Goal: Obtain resource: Download file/media

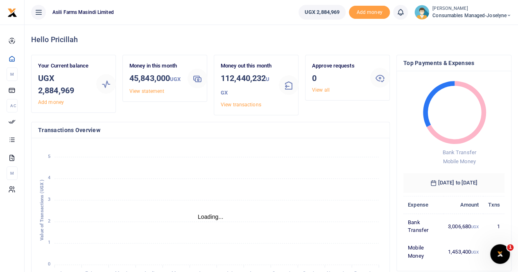
scroll to position [7, 7]
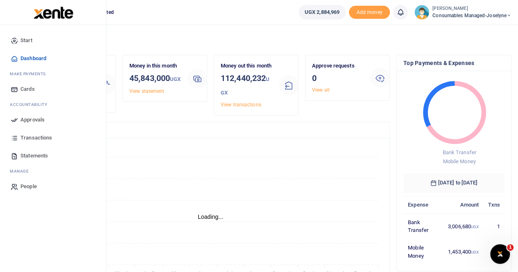
click at [37, 155] on span "Statements" at bounding box center [33, 156] width 27 height 8
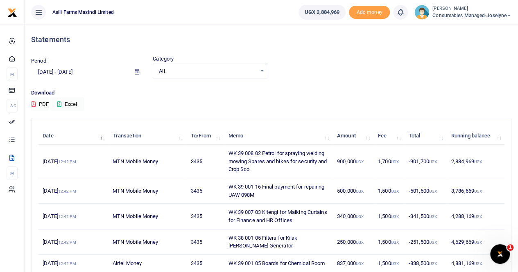
click at [135, 70] on icon at bounding box center [137, 71] width 5 height 5
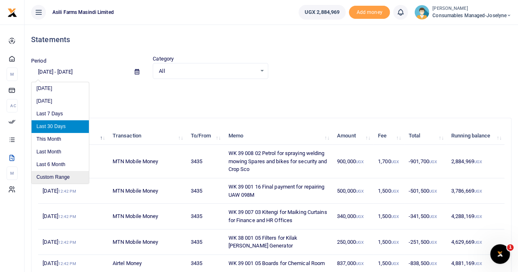
click at [65, 178] on li "Custom Range" at bounding box center [60, 177] width 57 height 13
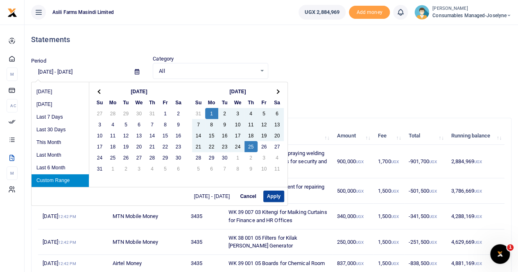
click at [272, 194] on button "Apply" at bounding box center [273, 196] width 21 height 11
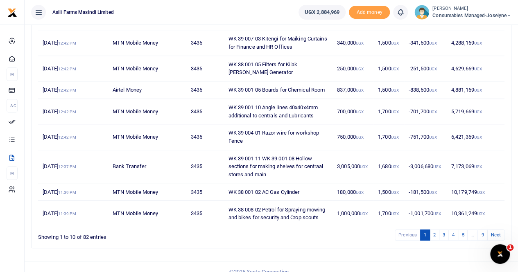
scroll to position [190, 0]
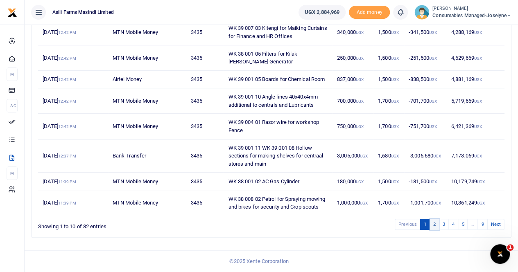
click at [435, 225] on link "2" at bounding box center [434, 224] width 10 height 11
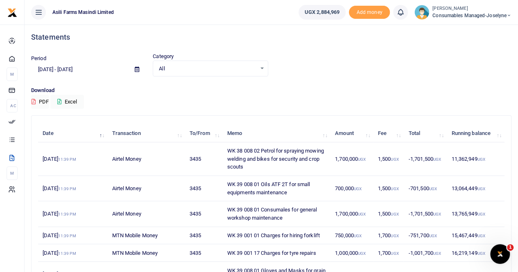
scroll to position [0, 0]
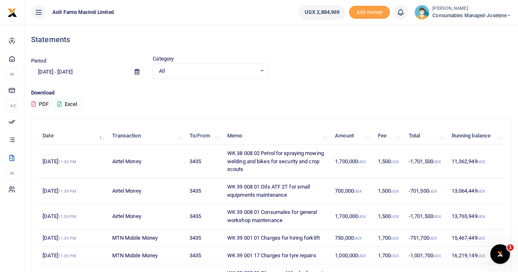
click at [72, 104] on button "Excel" at bounding box center [67, 104] width 34 height 14
click at [138, 70] on icon at bounding box center [137, 71] width 5 height 5
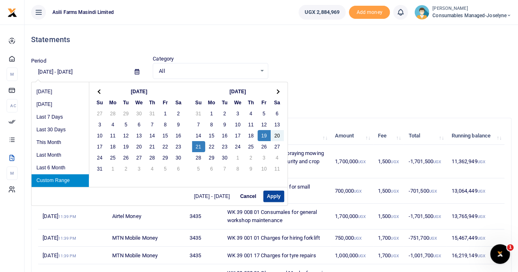
click at [276, 198] on button "Apply" at bounding box center [273, 196] width 21 height 11
type input "[DATE] - [DATE]"
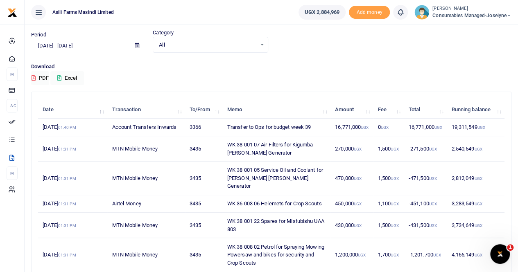
scroll to position [72, 0]
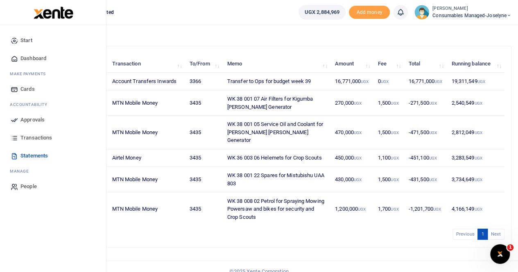
click at [35, 137] on span "Transactions" at bounding box center [36, 138] width 32 height 8
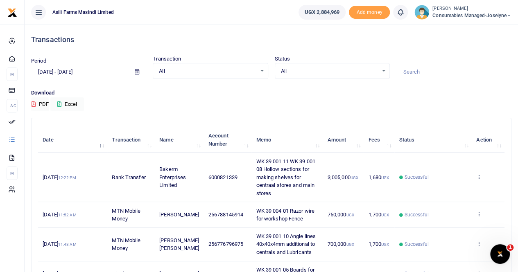
click at [135, 71] on icon at bounding box center [137, 71] width 5 height 5
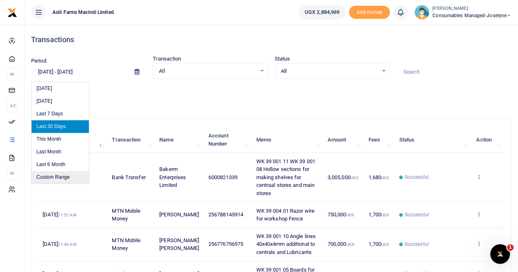
click at [56, 174] on li "Custom Range" at bounding box center [60, 177] width 57 height 13
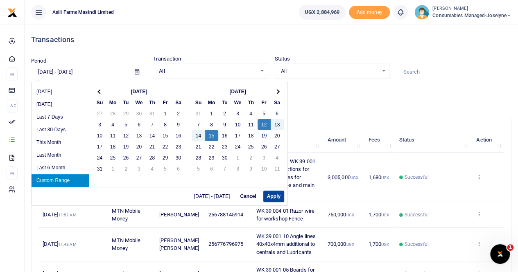
click at [275, 195] on button "Apply" at bounding box center [273, 196] width 21 height 11
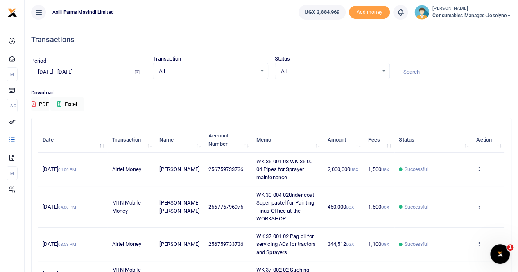
click at [138, 72] on icon at bounding box center [137, 71] width 5 height 5
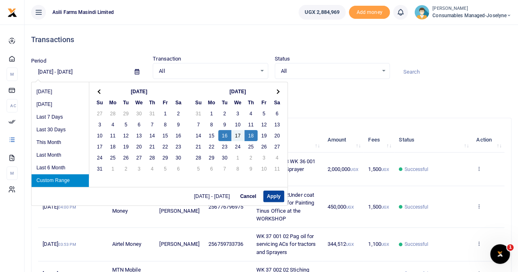
click at [278, 195] on button "Apply" at bounding box center [273, 196] width 21 height 11
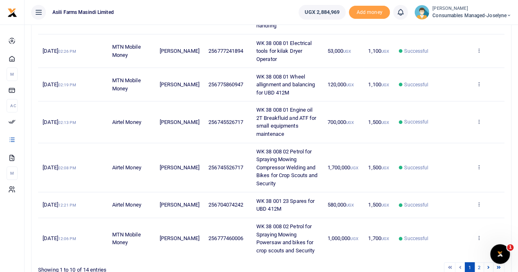
scroll to position [285, 0]
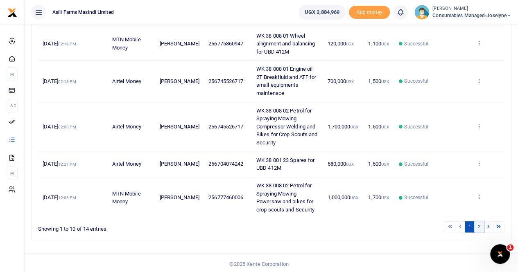
click at [480, 225] on link "2" at bounding box center [479, 226] width 10 height 11
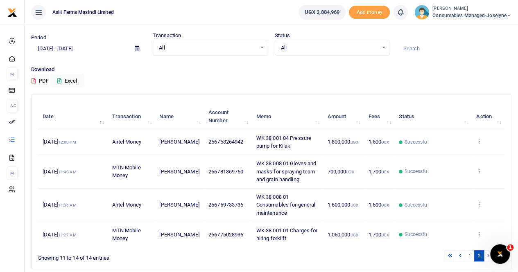
scroll to position [0, 0]
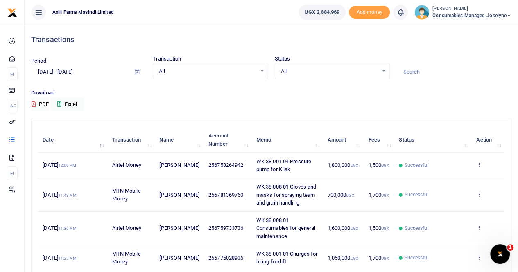
click at [137, 72] on icon at bounding box center [137, 71] width 5 height 5
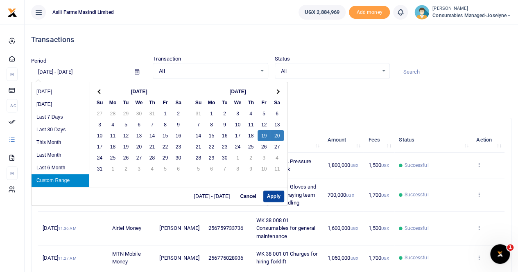
click at [273, 196] on button "Apply" at bounding box center [273, 196] width 21 height 11
type input "09/19/2025 - 09/20/2025"
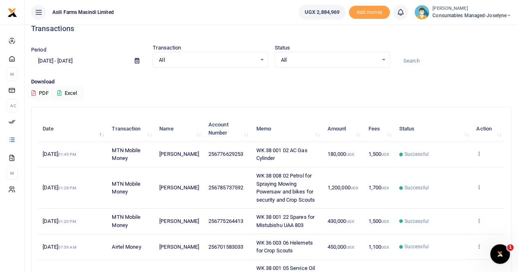
scroll to position [41, 0]
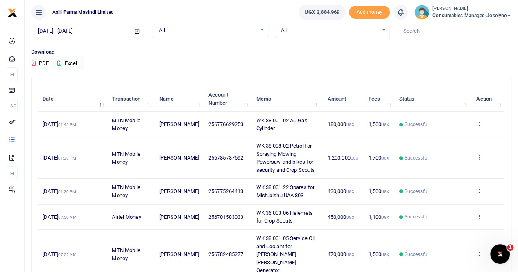
click at [480, 156] on icon at bounding box center [478, 157] width 5 height 6
click at [445, 171] on link "View details" at bounding box center [449, 170] width 65 height 11
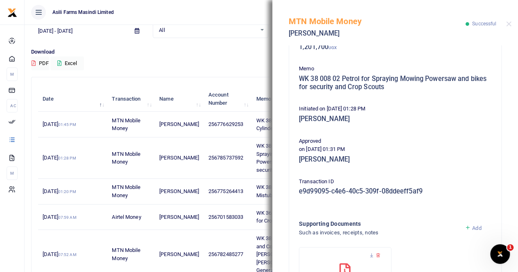
scroll to position [205, 0]
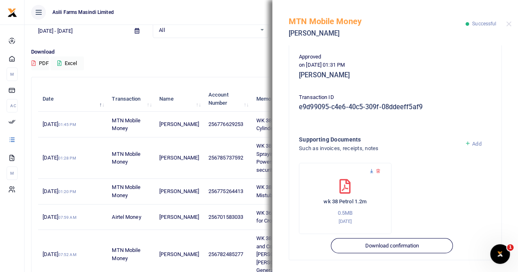
click at [371, 171] on icon at bounding box center [371, 171] width 5 height 5
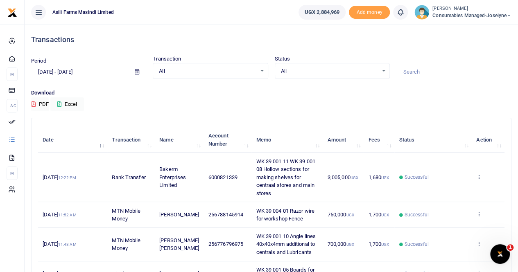
click at [136, 71] on icon at bounding box center [137, 71] width 5 height 5
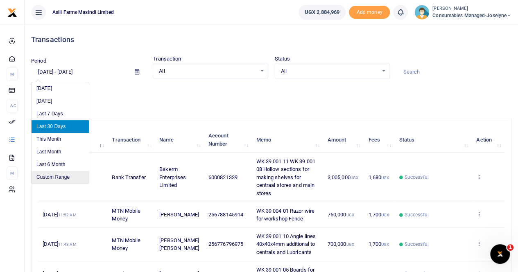
click at [77, 175] on li "Custom Range" at bounding box center [60, 177] width 57 height 13
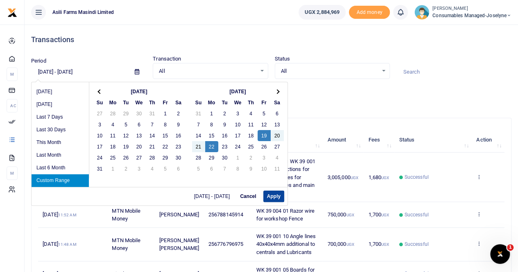
click at [269, 195] on button "Apply" at bounding box center [273, 196] width 21 height 11
type input "09/19/2025 - 09/22/2025"
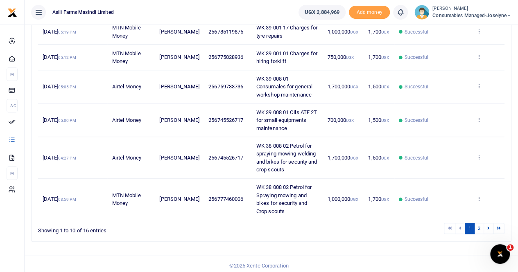
scroll to position [269, 0]
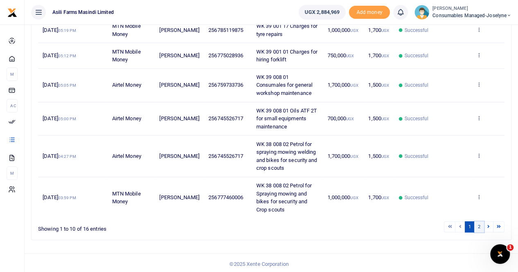
click at [481, 225] on link "2" at bounding box center [479, 226] width 10 height 11
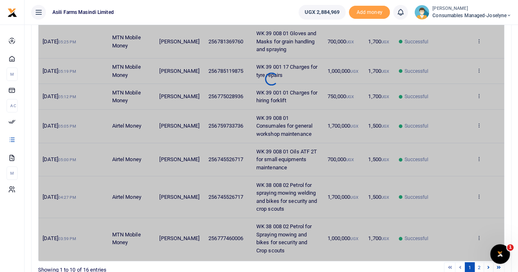
scroll to position [120, 0]
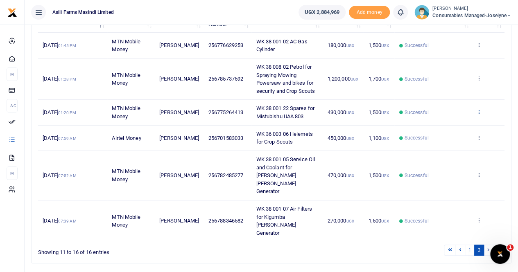
click at [480, 109] on icon at bounding box center [478, 112] width 5 height 6
click at [454, 123] on link "View details" at bounding box center [449, 125] width 65 height 11
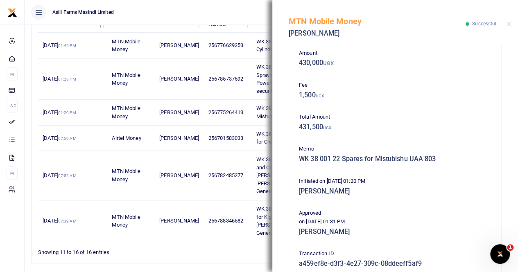
scroll to position [40, 0]
click at [506, 24] on button "Close" at bounding box center [508, 23] width 5 height 5
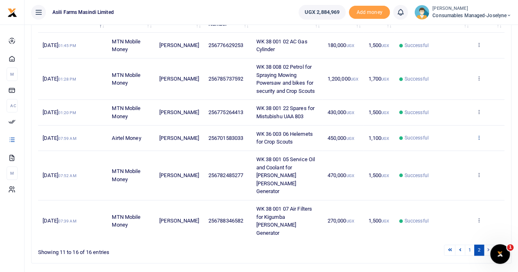
click at [479, 135] on icon at bounding box center [478, 138] width 5 height 6
click at [454, 146] on link "View details" at bounding box center [449, 150] width 65 height 11
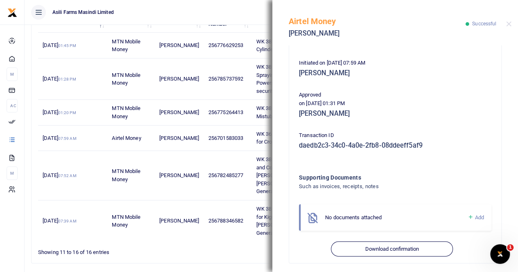
scroll to position [163, 0]
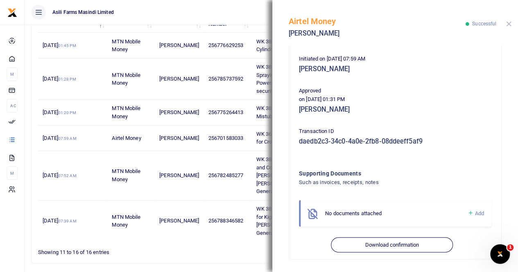
drag, startPoint x: 507, startPoint y: 23, endPoint x: 462, endPoint y: 8, distance: 47.0
click at [507, 22] on button "Close" at bounding box center [508, 23] width 5 height 5
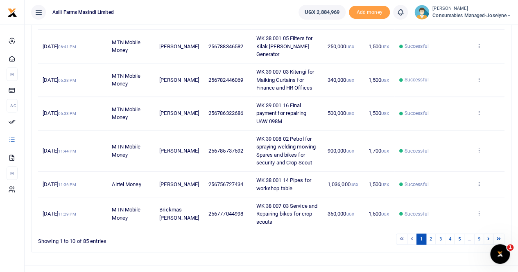
scroll to position [261, 0]
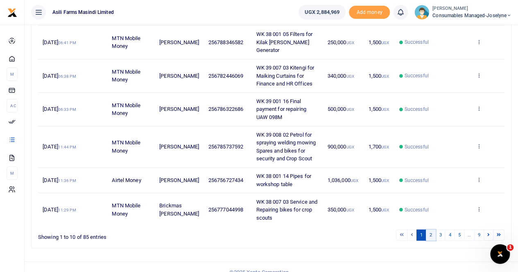
click at [431, 230] on link "2" at bounding box center [431, 235] width 10 height 11
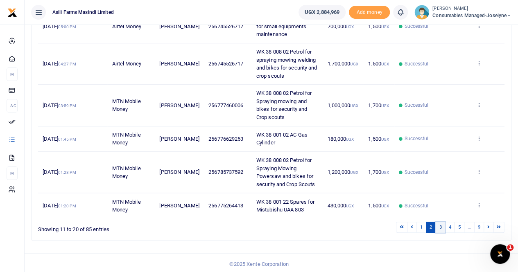
click at [441, 224] on link "3" at bounding box center [440, 227] width 10 height 11
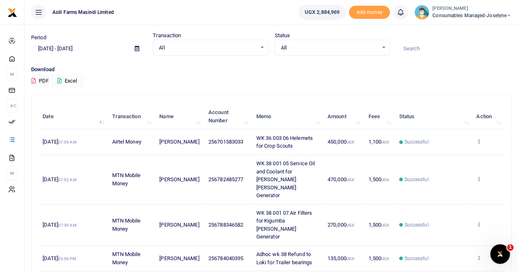
scroll to position [0, 0]
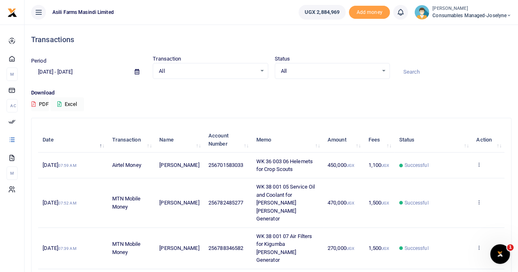
click at [137, 71] on icon at bounding box center [137, 71] width 5 height 5
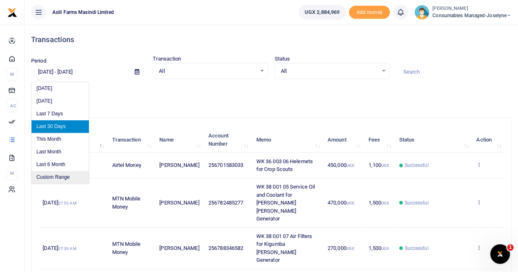
drag, startPoint x: 47, startPoint y: 176, endPoint x: 61, endPoint y: 173, distance: 14.6
click at [47, 176] on li "Custom Range" at bounding box center [60, 177] width 57 height 13
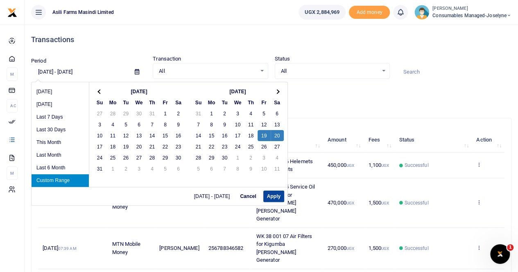
click at [271, 195] on button "Apply" at bounding box center [273, 196] width 21 height 11
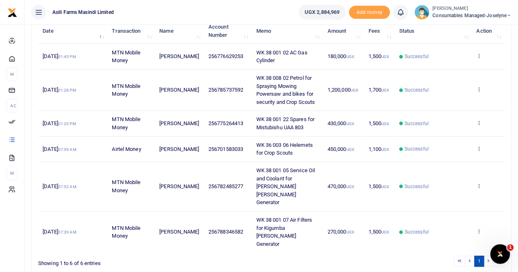
scroll to position [120, 0]
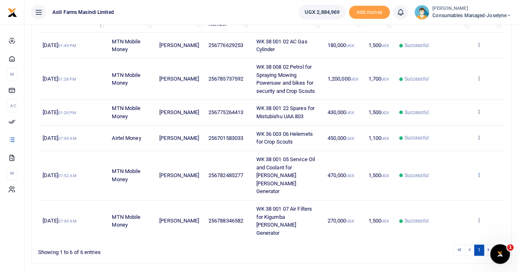
click at [479, 172] on icon at bounding box center [478, 175] width 5 height 6
click at [463, 178] on link "View details" at bounding box center [449, 179] width 65 height 11
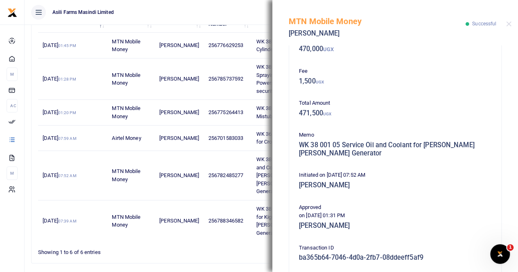
scroll to position [47, 0]
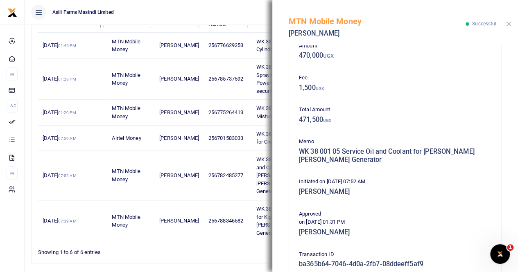
click at [508, 22] on button "Close" at bounding box center [508, 23] width 5 height 5
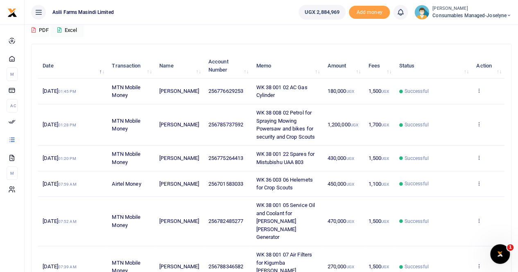
scroll to position [0, 0]
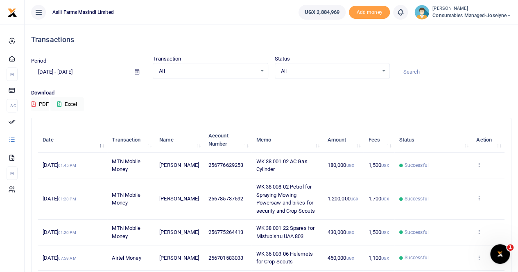
click at [139, 71] on icon at bounding box center [137, 71] width 5 height 5
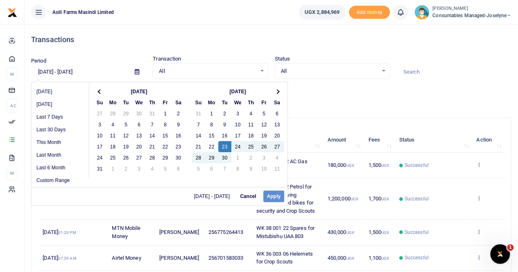
click at [271, 197] on div "09/19/2025 - 09/21/2025 Cancel Apply" at bounding box center [160, 196] width 256 height 18
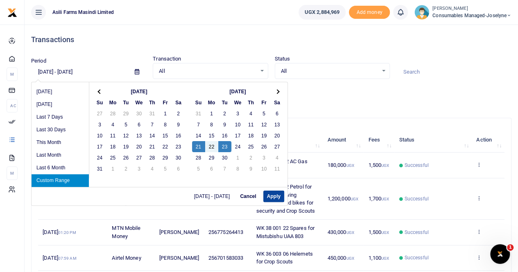
click at [272, 195] on button "Apply" at bounding box center [273, 196] width 21 height 11
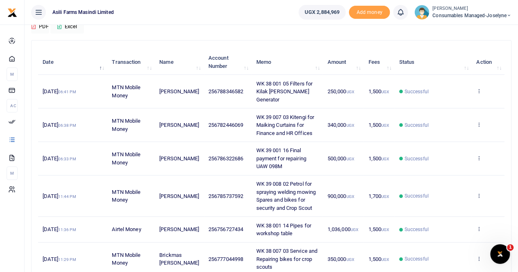
scroll to position [82, 0]
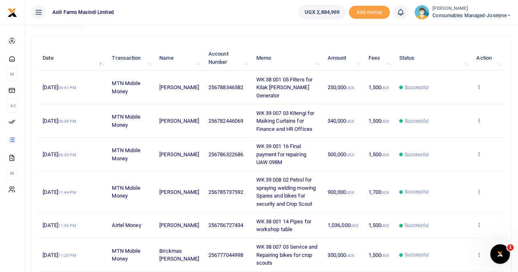
click at [479, 117] on icon at bounding box center [478, 120] width 5 height 6
click at [456, 127] on link "View details" at bounding box center [449, 125] width 65 height 11
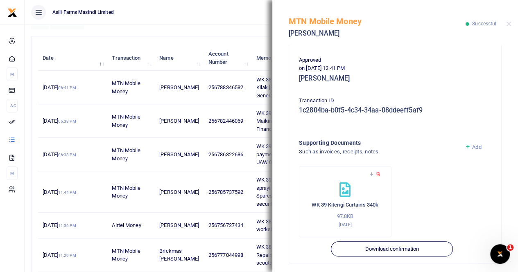
scroll to position [205, 0]
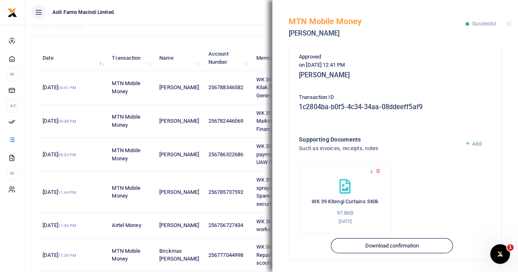
click at [231, 19] on ul "Asili Farms Masindi Limited" at bounding box center [158, 12] width 267 height 25
click at [509, 24] on button "Close" at bounding box center [508, 23] width 5 height 5
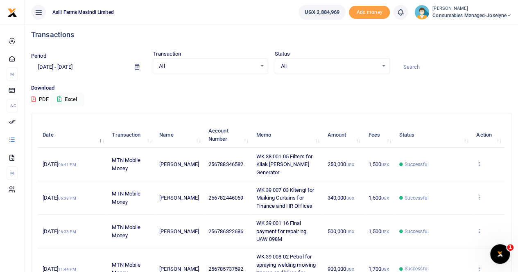
scroll to position [0, 0]
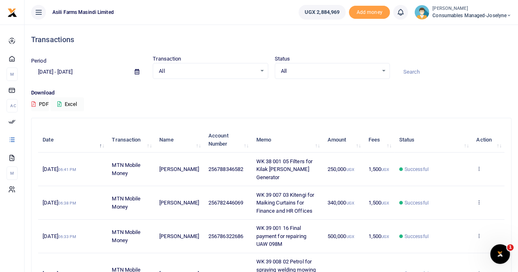
click at [134, 71] on span at bounding box center [137, 72] width 18 height 14
click at [135, 71] on icon at bounding box center [137, 71] width 5 height 5
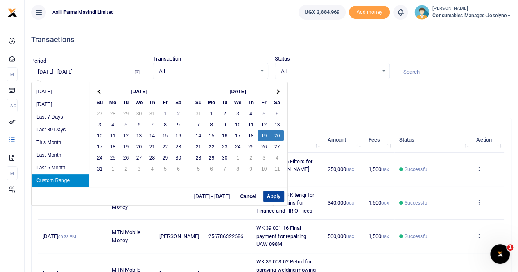
click at [274, 196] on button "Apply" at bounding box center [273, 196] width 21 height 11
type input "09/19/2025 - 09/20/2025"
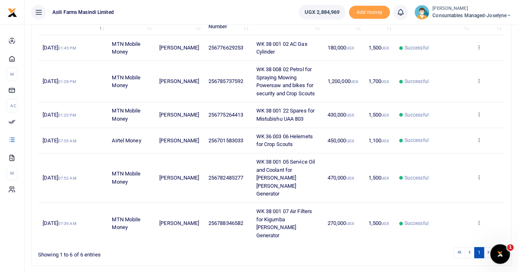
scroll to position [120, 0]
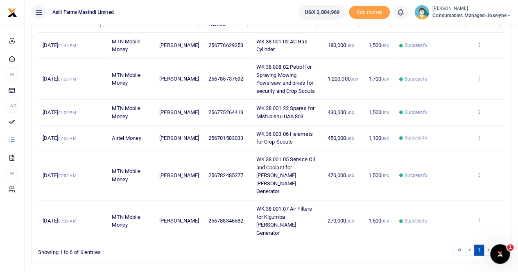
click at [478, 110] on icon at bounding box center [478, 112] width 5 height 6
click at [448, 125] on link "View details" at bounding box center [449, 125] width 65 height 11
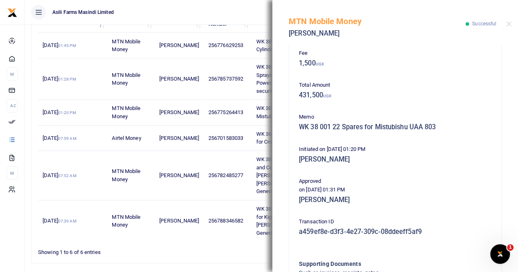
scroll to position [0, 0]
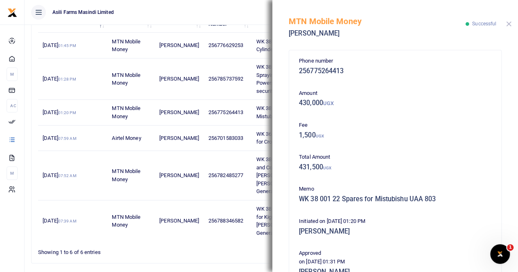
click at [508, 25] on button "Close" at bounding box center [508, 23] width 5 height 5
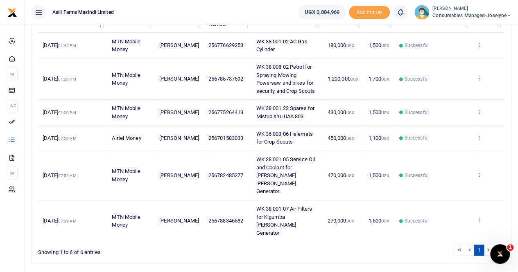
click at [480, 76] on icon at bounding box center [478, 78] width 5 height 6
click at [459, 93] on link "View details" at bounding box center [449, 91] width 65 height 11
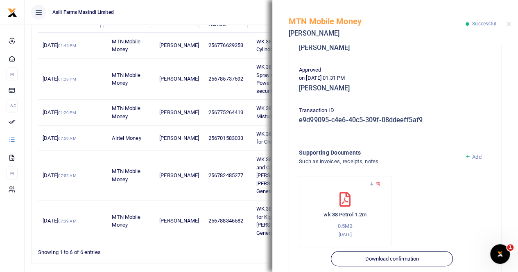
scroll to position [205, 0]
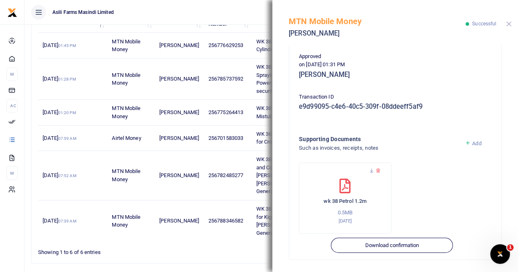
click at [507, 23] on button "Close" at bounding box center [508, 23] width 5 height 5
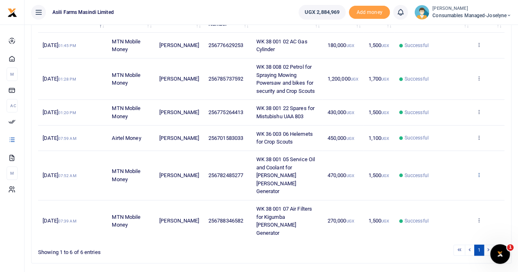
click at [479, 172] on icon at bounding box center [478, 175] width 5 height 6
click at [447, 181] on link "View details" at bounding box center [449, 179] width 65 height 11
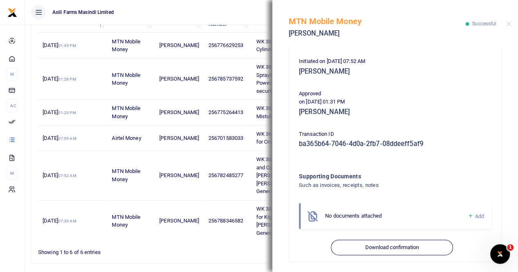
scroll to position [170, 0]
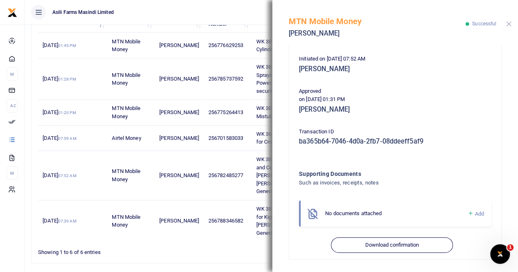
click at [506, 23] on button "Close" at bounding box center [508, 23] width 5 height 5
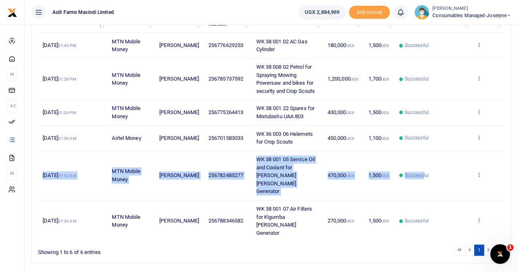
drag, startPoint x: 57, startPoint y: 166, endPoint x: 424, endPoint y: 168, distance: 367.2
click at [424, 168] on tr "19th Sep 2025 07:52 AM MTN Mobile Money John Sewanyaga 256782485277 WK 38 001 0…" at bounding box center [271, 176] width 466 height 50
copy tr "19th Sep 2025 07:52 AM MTN Mobile Money John Sewanyaga 256782485277 WK 38 001 0…"
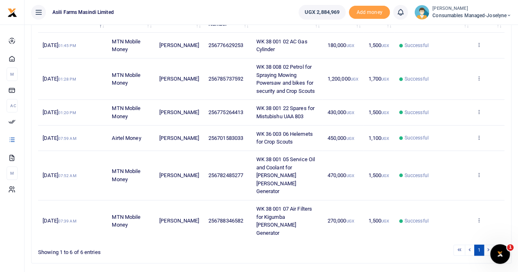
click at [86, 144] on td "19th Sep 2025 07:59 AM" at bounding box center [72, 138] width 69 height 25
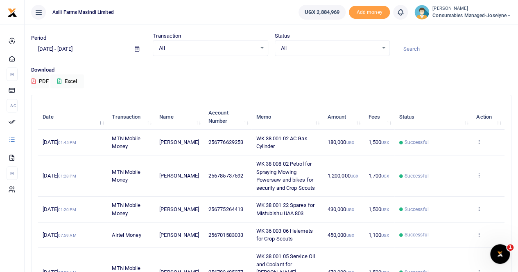
scroll to position [41, 0]
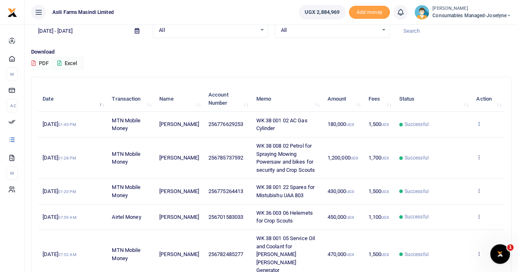
click at [479, 122] on icon at bounding box center [478, 124] width 5 height 6
click at [449, 137] on link "View details" at bounding box center [449, 137] width 65 height 11
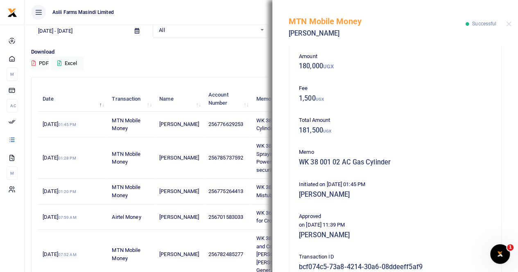
scroll to position [197, 0]
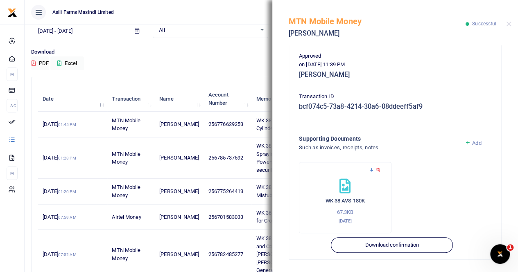
click at [371, 169] on icon at bounding box center [371, 170] width 5 height 5
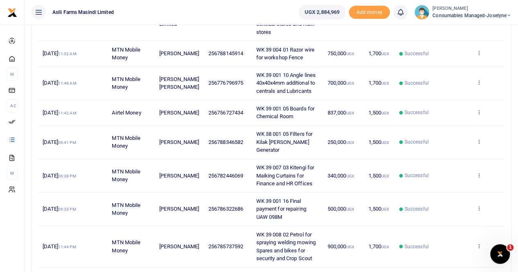
scroll to position [164, 0]
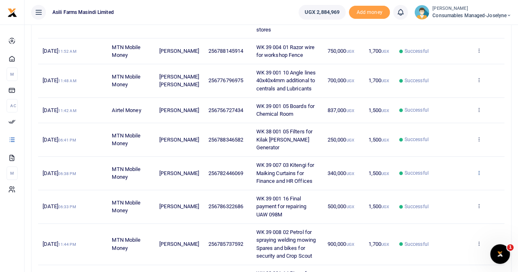
click at [479, 170] on icon at bounding box center [478, 173] width 5 height 6
click at [459, 175] on link "View details" at bounding box center [449, 177] width 65 height 11
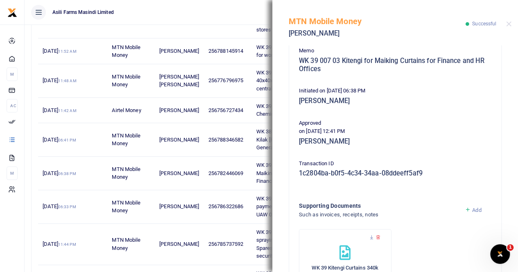
scroll to position [205, 0]
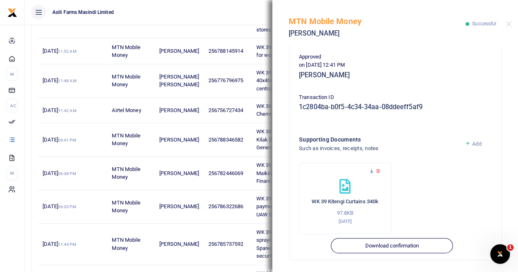
click at [370, 171] on icon at bounding box center [371, 171] width 5 height 5
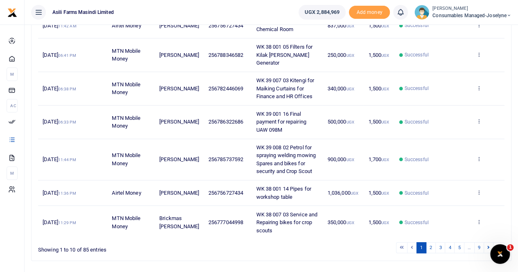
scroll to position [261, 0]
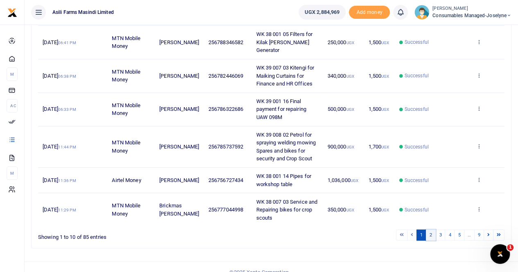
click at [436, 230] on link "2" at bounding box center [431, 235] width 10 height 11
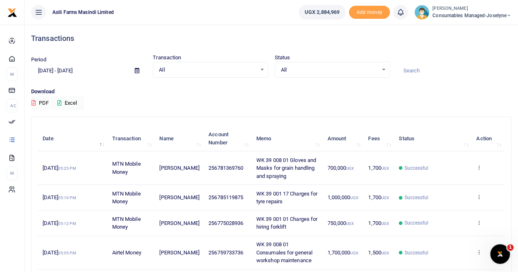
scroll to position [0, 0]
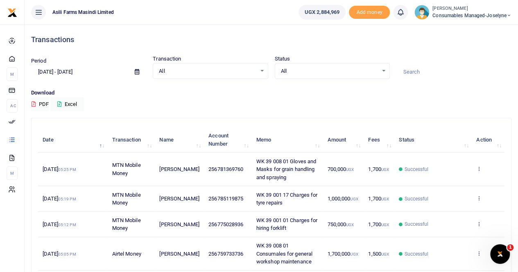
click at [138, 69] on icon at bounding box center [137, 71] width 5 height 5
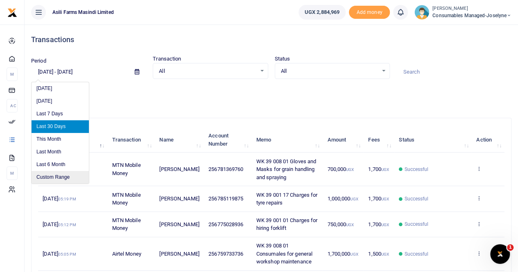
drag, startPoint x: 57, startPoint y: 176, endPoint x: 64, endPoint y: 176, distance: 7.0
click at [57, 176] on li "Custom Range" at bounding box center [60, 177] width 57 height 13
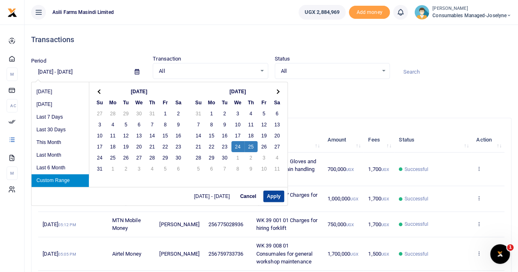
click at [274, 195] on button "Apply" at bounding box center [273, 196] width 21 height 11
type input "09/24/2025 - 09/25/2025"
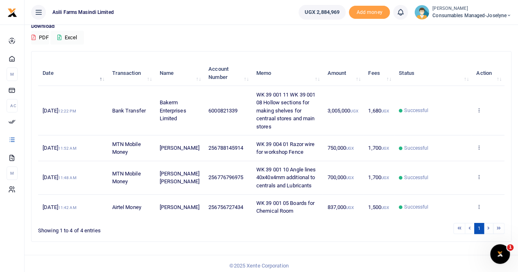
scroll to position [69, 0]
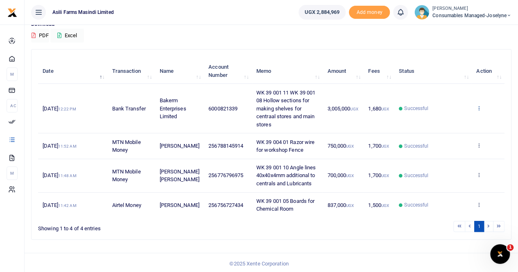
click at [480, 106] on icon at bounding box center [478, 108] width 5 height 6
click at [442, 120] on link "View details" at bounding box center [449, 121] width 65 height 11
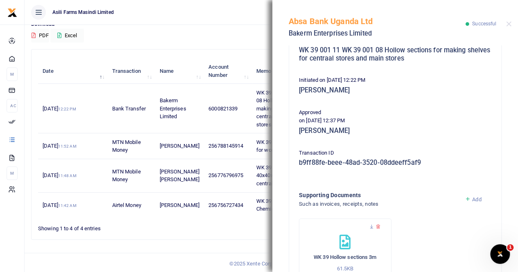
scroll to position [205, 0]
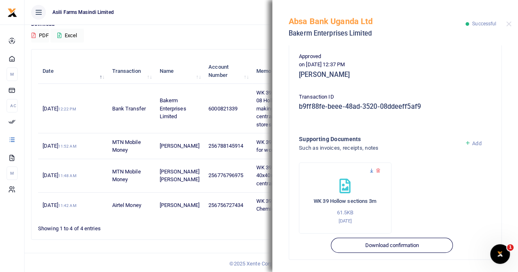
click at [371, 169] on icon at bounding box center [371, 170] width 5 height 5
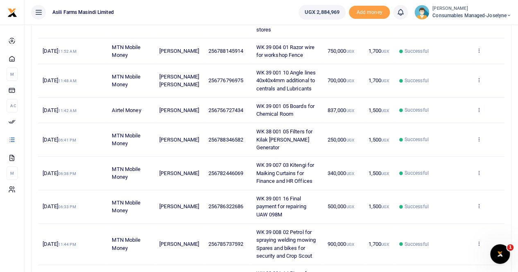
scroll to position [205, 0]
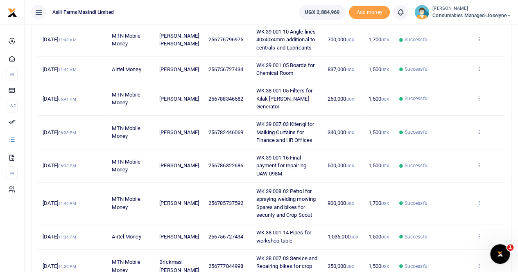
click at [479, 200] on icon at bounding box center [478, 203] width 5 height 6
click at [454, 206] on link "View details" at bounding box center [449, 207] width 65 height 11
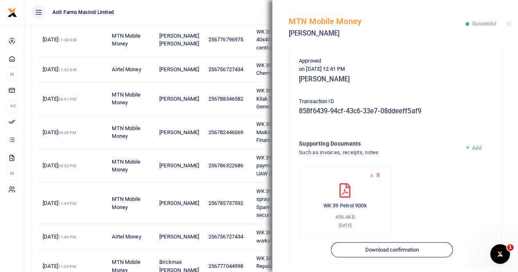
scroll to position [205, 0]
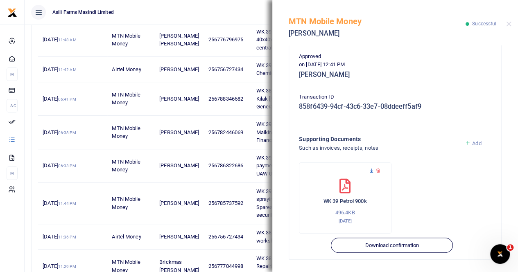
click at [372, 171] on icon at bounding box center [371, 170] width 5 height 5
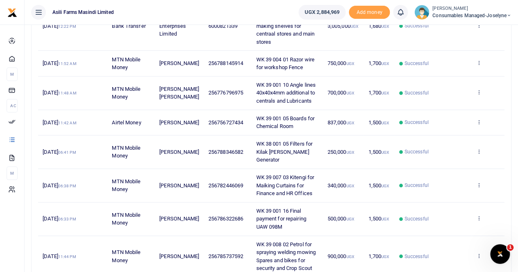
scroll to position [164, 0]
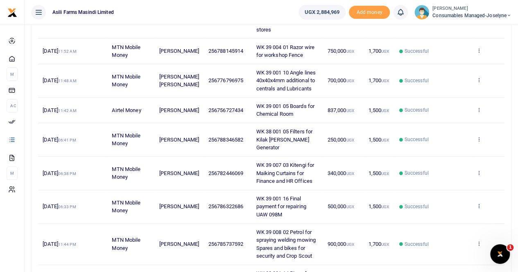
click at [481, 203] on icon at bounding box center [478, 206] width 5 height 6
click at [447, 208] on link "View details" at bounding box center [449, 210] width 65 height 11
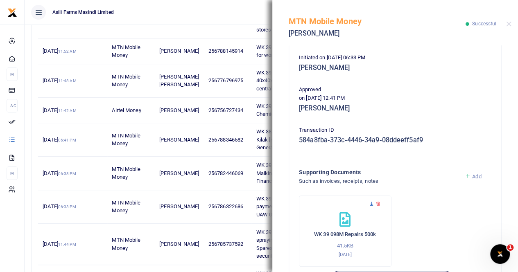
click at [369, 201] on icon at bounding box center [371, 203] width 5 height 5
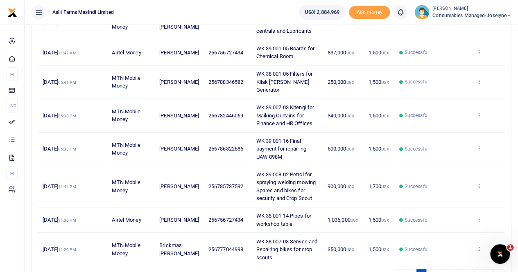
scroll to position [97, 0]
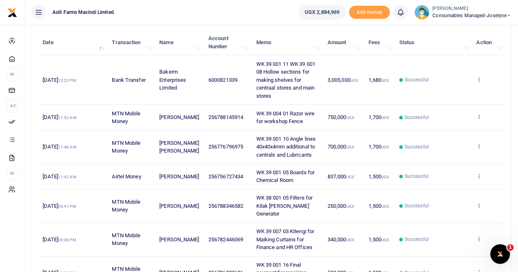
click at [478, 114] on icon at bounding box center [478, 117] width 5 height 6
click at [455, 129] on link "View details" at bounding box center [449, 130] width 65 height 11
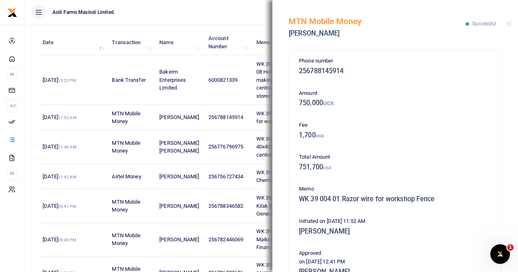
scroll to position [197, 0]
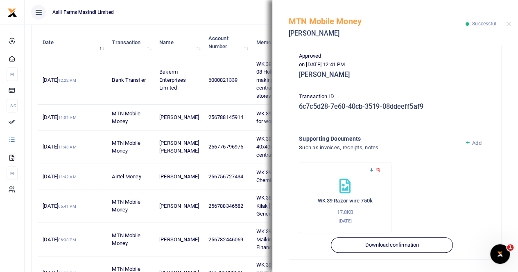
click at [372, 169] on icon at bounding box center [371, 170] width 5 height 5
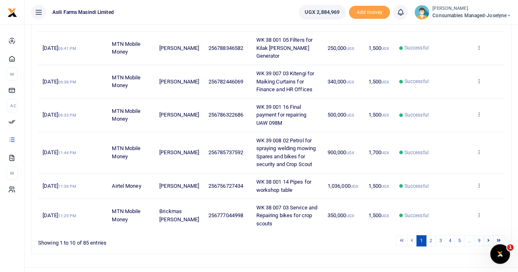
scroll to position [261, 0]
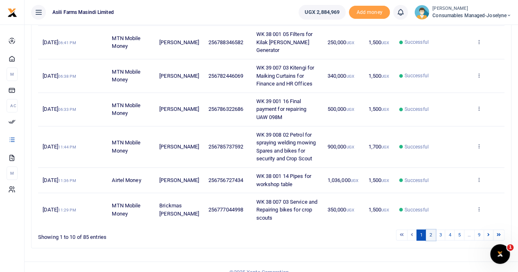
click at [433, 230] on link "2" at bounding box center [431, 235] width 10 height 11
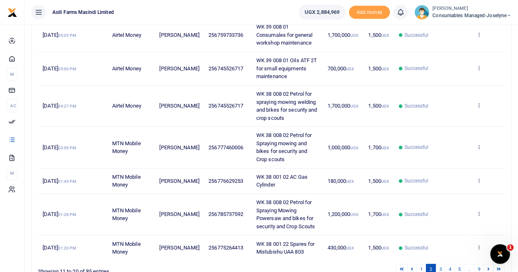
scroll to position [220, 0]
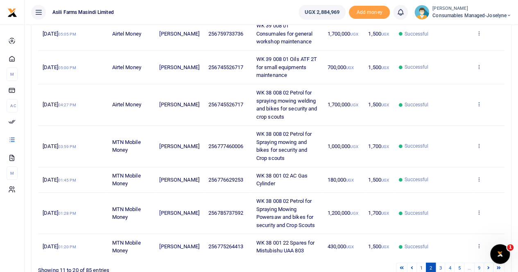
click at [479, 102] on icon at bounding box center [478, 104] width 5 height 6
click at [447, 119] on link "View details" at bounding box center [449, 117] width 65 height 11
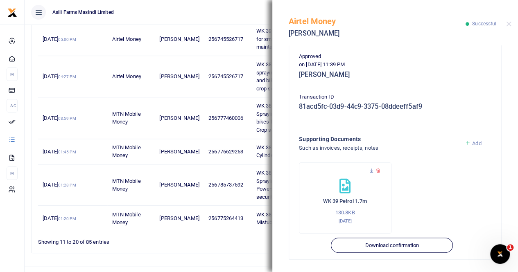
scroll to position [261, 0]
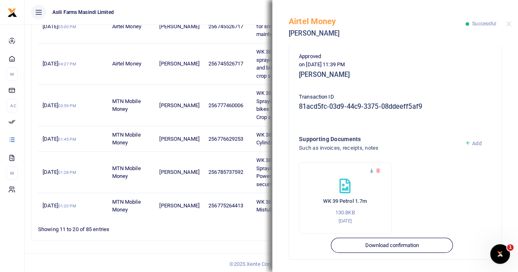
click at [371, 171] on icon at bounding box center [371, 170] width 5 height 5
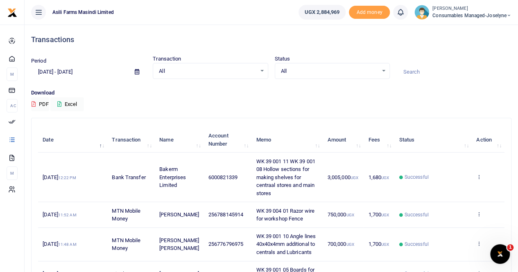
click at [137, 70] on icon at bounding box center [137, 71] width 5 height 5
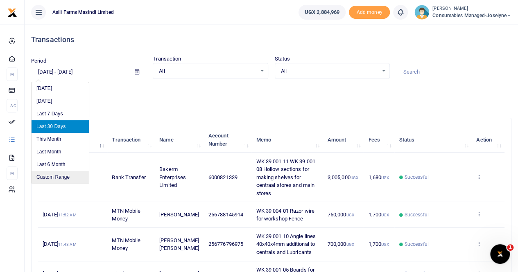
click at [56, 180] on li "Custom Range" at bounding box center [60, 177] width 57 height 13
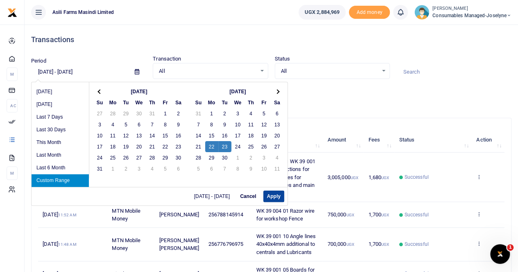
click at [271, 197] on button "Apply" at bounding box center [273, 196] width 21 height 11
type input "[DATE] - [DATE]"
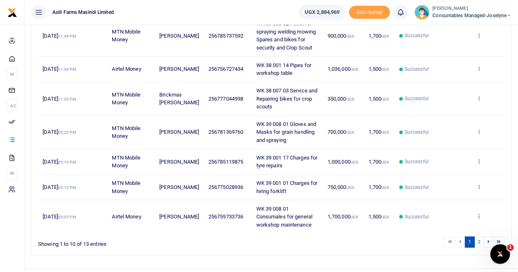
scroll to position [246, 0]
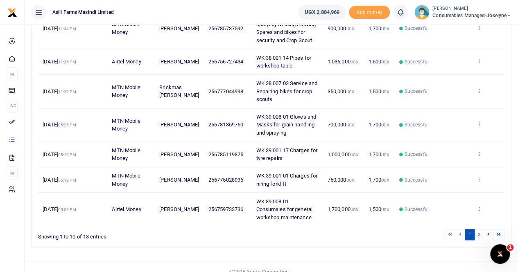
click at [476, 206] on icon at bounding box center [478, 209] width 5 height 6
click at [449, 172] on link "View details" at bounding box center [449, 177] width 65 height 11
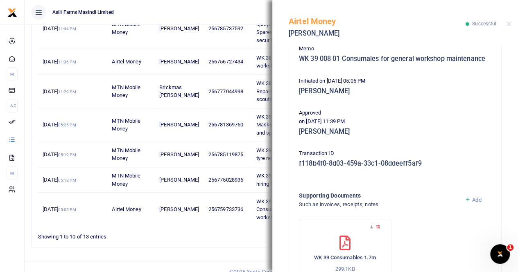
scroll to position [205, 0]
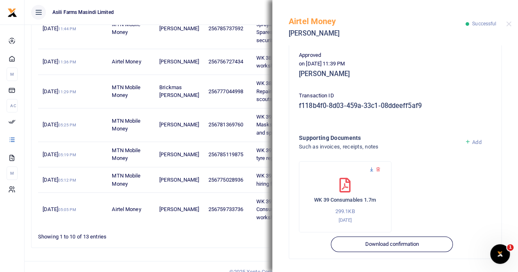
click at [373, 171] on icon at bounding box center [371, 169] width 5 height 5
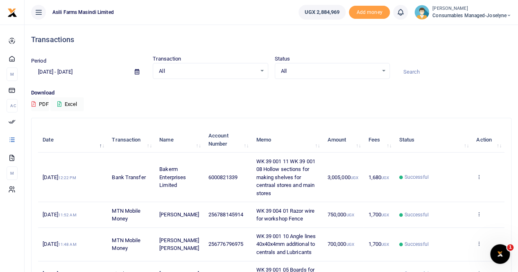
click at [136, 72] on icon at bounding box center [137, 71] width 5 height 5
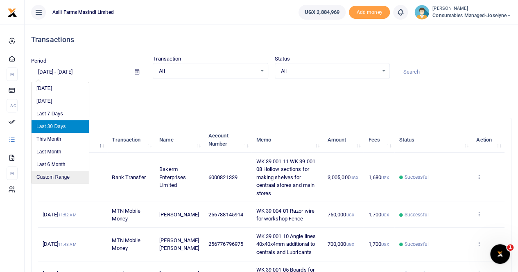
click at [56, 177] on li "Custom Range" at bounding box center [60, 177] width 57 height 13
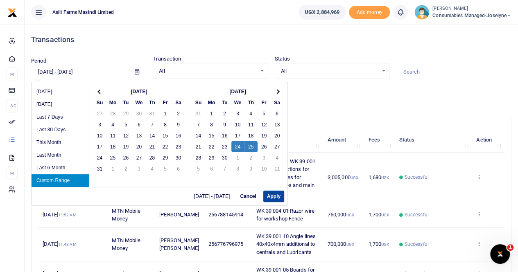
click at [269, 196] on button "Apply" at bounding box center [273, 196] width 21 height 11
type input "[DATE] - [DATE]"
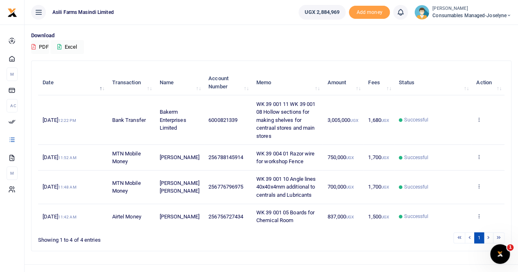
scroll to position [69, 0]
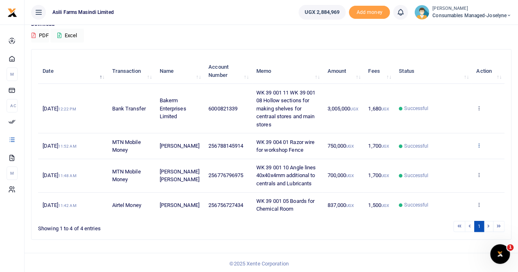
click at [480, 143] on icon at bounding box center [478, 145] width 5 height 6
click at [447, 158] on link "View details" at bounding box center [449, 158] width 65 height 11
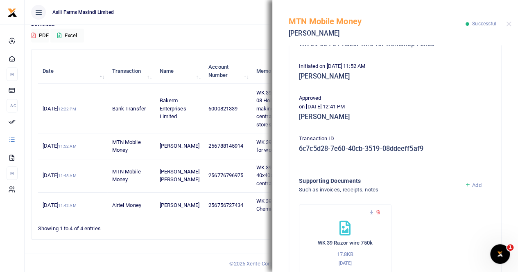
scroll to position [164, 0]
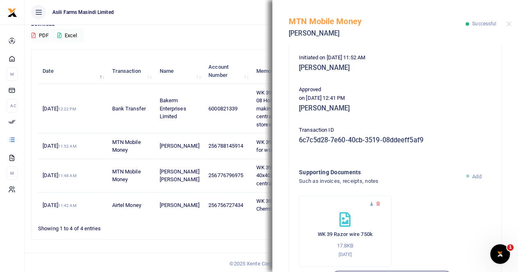
click at [371, 204] on icon at bounding box center [371, 203] width 5 height 5
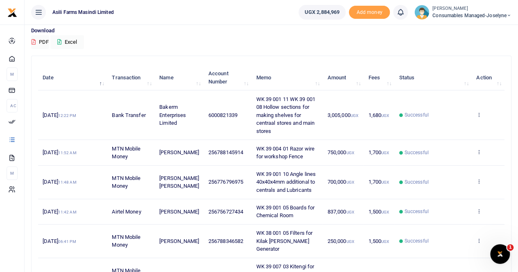
scroll to position [82, 0]
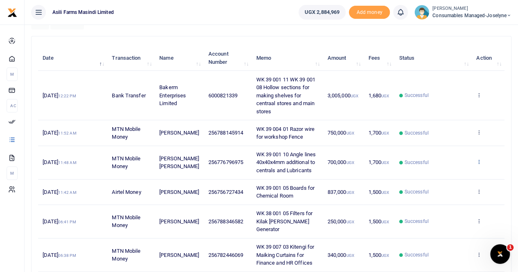
click at [480, 160] on icon at bounding box center [478, 162] width 5 height 6
click at [449, 175] on link "View details" at bounding box center [449, 175] width 65 height 11
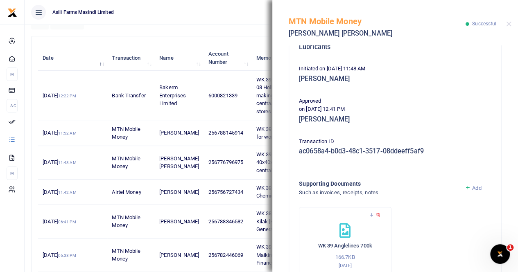
scroll to position [164, 0]
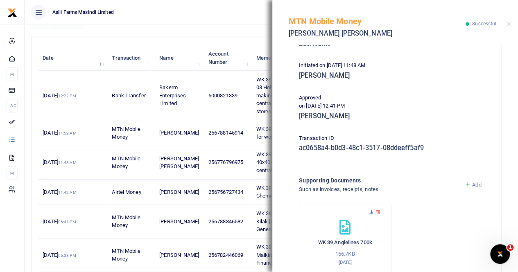
click at [369, 211] on icon at bounding box center [371, 212] width 5 height 5
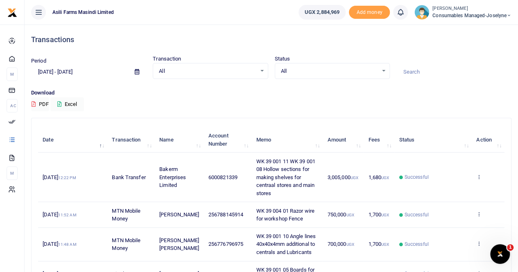
click at [138, 71] on icon at bounding box center [137, 71] width 5 height 5
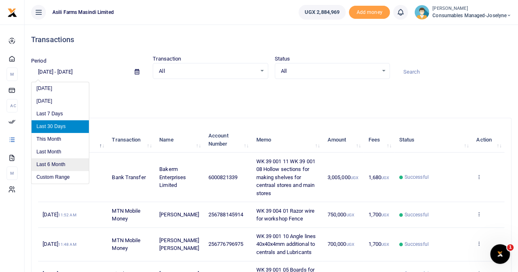
click at [65, 170] on li "Last 6 Month" at bounding box center [60, 164] width 57 height 13
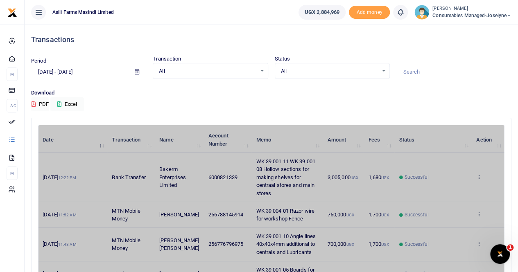
click at [135, 70] on icon at bounding box center [137, 71] width 5 height 5
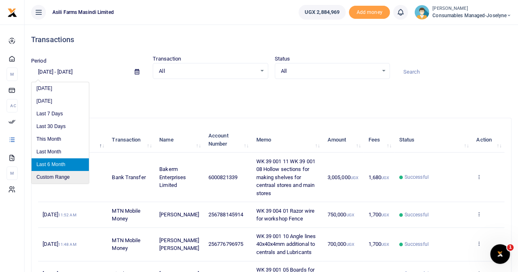
click at [54, 174] on li "Custom Range" at bounding box center [60, 177] width 57 height 13
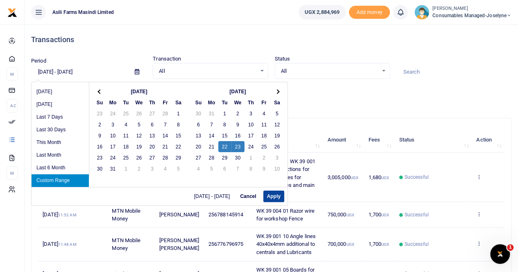
click at [274, 194] on button "Apply" at bounding box center [273, 196] width 21 height 11
type input "[DATE] - [DATE]"
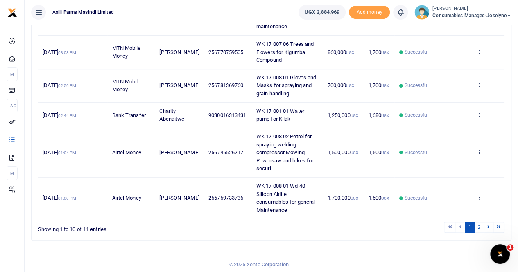
scroll to position [285, 0]
click at [479, 224] on link "2" at bounding box center [479, 226] width 10 height 11
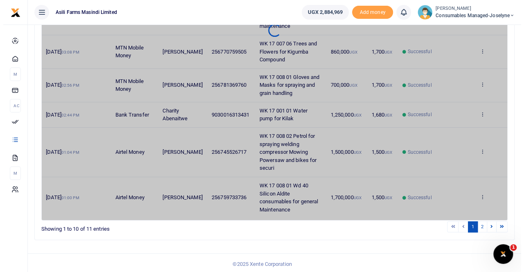
scroll to position [0, 0]
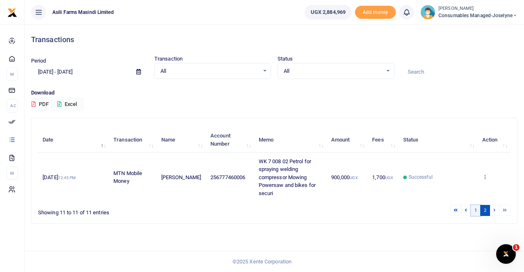
click at [478, 210] on link "1" at bounding box center [476, 210] width 10 height 11
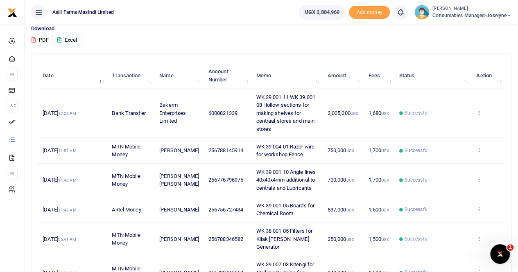
scroll to position [82, 0]
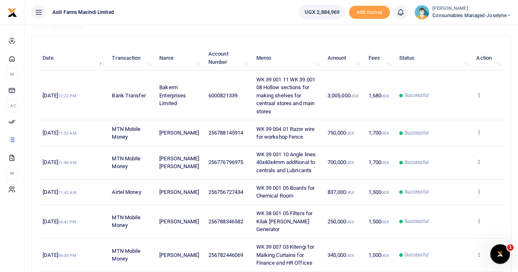
click at [478, 160] on icon at bounding box center [478, 162] width 5 height 6
click at [441, 173] on link "View details" at bounding box center [449, 175] width 65 height 11
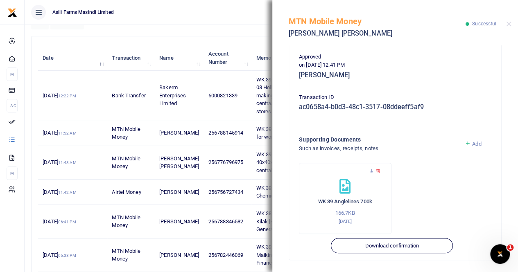
scroll to position [205, 0]
click at [370, 168] on icon at bounding box center [371, 170] width 5 height 5
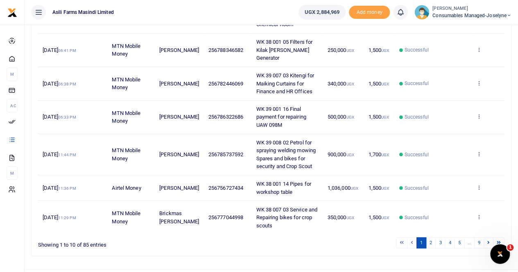
scroll to position [261, 0]
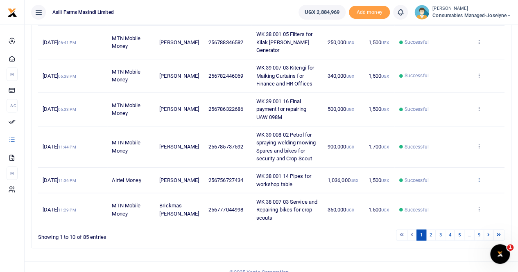
click at [479, 177] on icon at bounding box center [478, 180] width 5 height 6
click at [454, 181] on link "View details" at bounding box center [449, 184] width 65 height 11
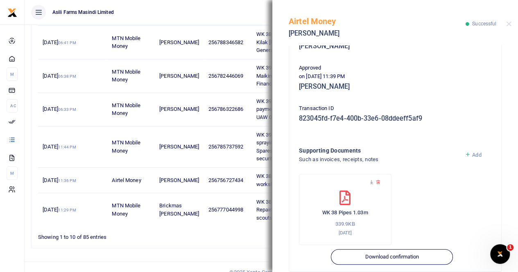
scroll to position [197, 0]
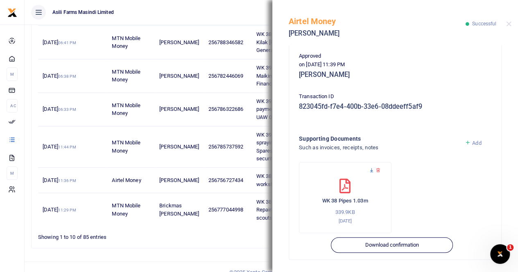
click at [371, 169] on icon at bounding box center [371, 170] width 5 height 5
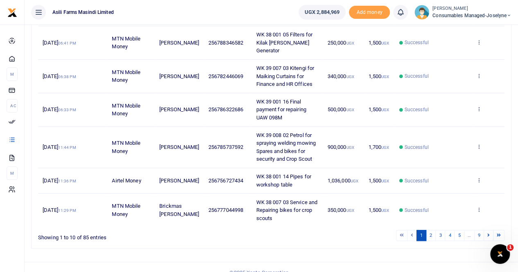
scroll to position [261, 0]
click at [479, 206] on icon at bounding box center [478, 209] width 5 height 6
click at [442, 172] on link "View details" at bounding box center [449, 177] width 65 height 11
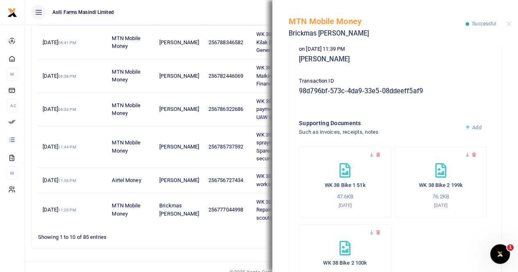
scroll to position [246, 0]
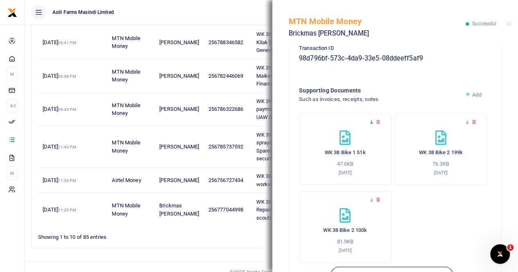
click at [370, 120] on icon at bounding box center [371, 122] width 5 height 5
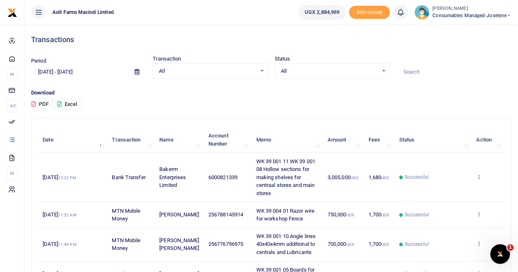
click at [135, 70] on icon at bounding box center [137, 71] width 5 height 5
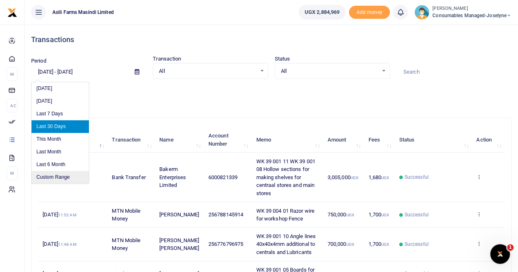
click at [55, 176] on li "Custom Range" at bounding box center [60, 177] width 57 height 13
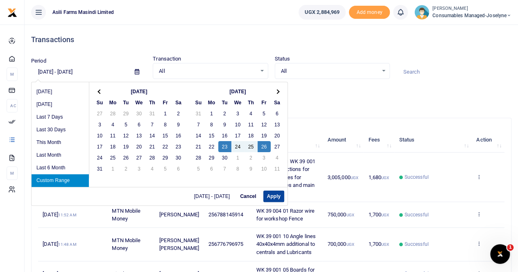
click at [278, 199] on button "Apply" at bounding box center [273, 196] width 21 height 11
type input "09/23/2025 - 09/26/2025"
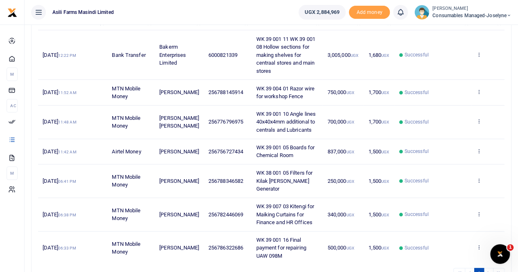
scroll to position [123, 0]
click at [478, 118] on icon at bounding box center [478, 121] width 5 height 6
click at [455, 133] on link "View details" at bounding box center [449, 134] width 65 height 11
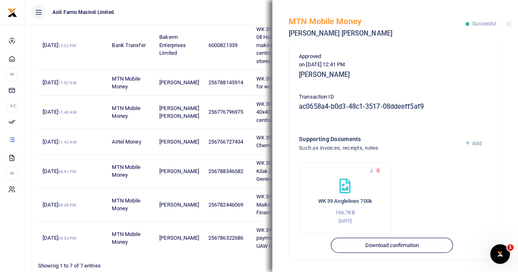
scroll to position [161, 0]
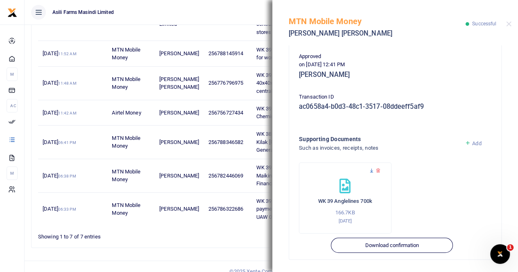
click at [373, 173] on icon at bounding box center [371, 170] width 5 height 5
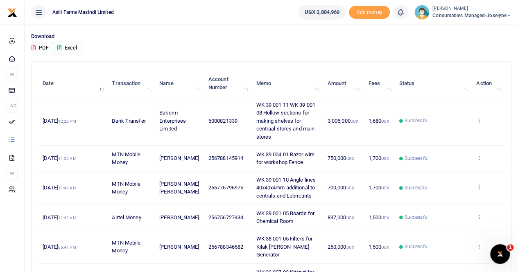
scroll to position [97, 0]
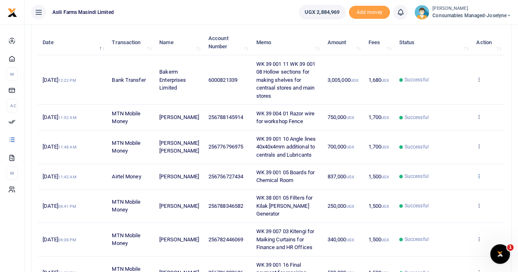
click at [479, 174] on icon at bounding box center [478, 176] width 5 height 6
click at [448, 186] on link "View details" at bounding box center [449, 189] width 65 height 11
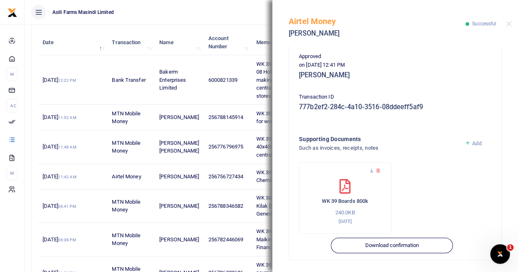
scroll to position [197, 0]
click at [370, 169] on icon at bounding box center [371, 170] width 5 height 5
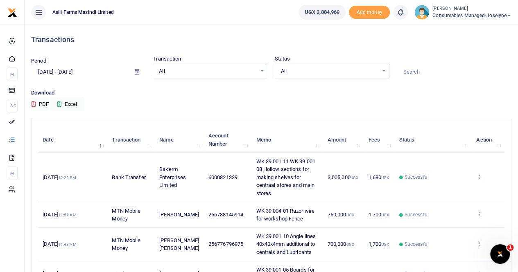
click at [135, 72] on icon at bounding box center [137, 71] width 5 height 5
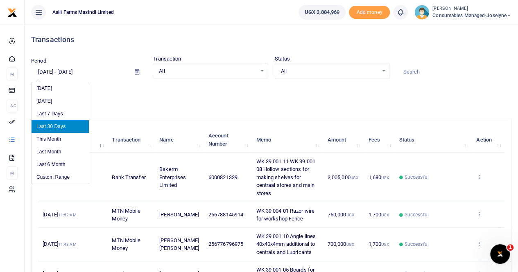
drag, startPoint x: 66, startPoint y: 177, endPoint x: 149, endPoint y: 167, distance: 83.3
click at [67, 176] on li "Custom Range" at bounding box center [60, 177] width 57 height 13
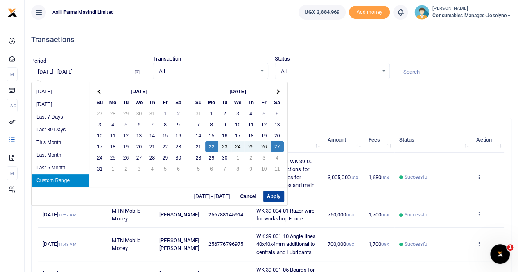
click at [271, 196] on button "Apply" at bounding box center [273, 196] width 21 height 11
type input "[DATE] - [DATE]"
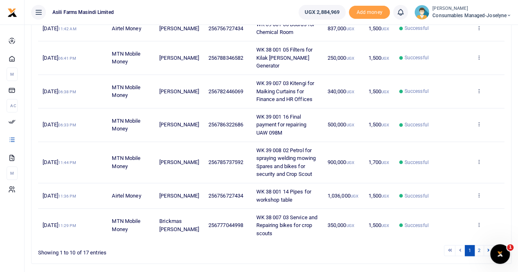
scroll to position [261, 0]
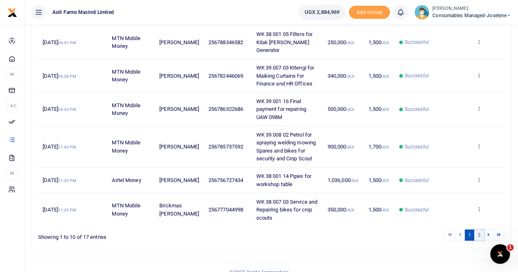
click at [479, 230] on link "2" at bounding box center [479, 235] width 10 height 11
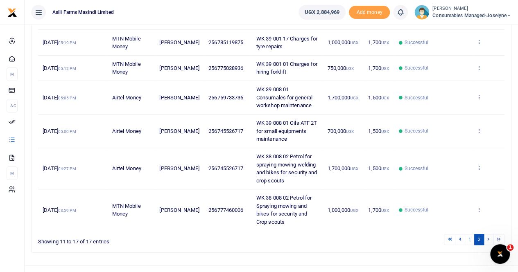
scroll to position [169, 0]
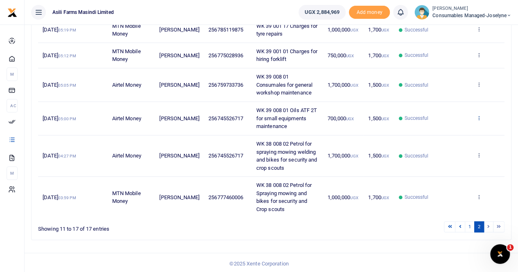
click at [481, 115] on icon at bounding box center [478, 118] width 5 height 6
click at [450, 130] on link "View details" at bounding box center [449, 130] width 65 height 11
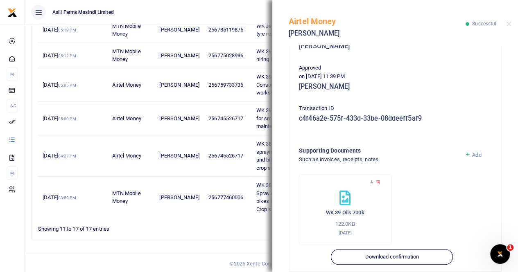
scroll to position [197, 0]
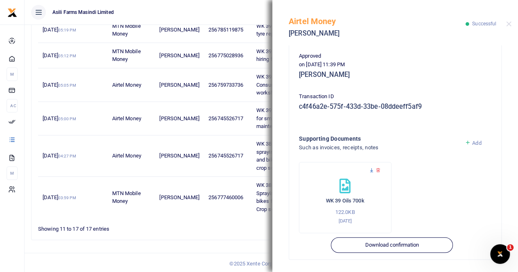
click at [370, 172] on icon at bounding box center [371, 170] width 5 height 5
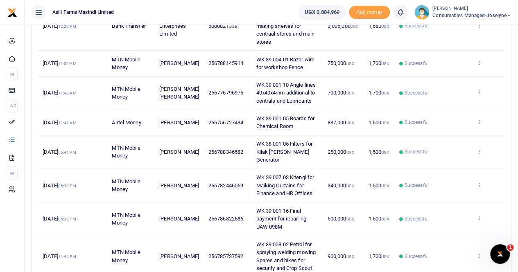
scroll to position [164, 0]
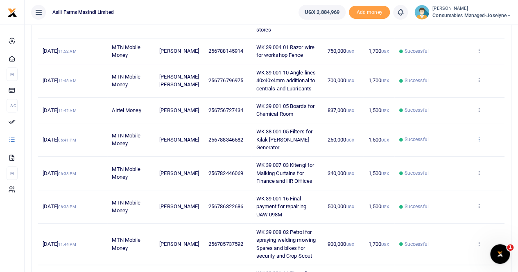
click at [479, 136] on icon at bounding box center [478, 139] width 5 height 6
click at [448, 149] on link "View details" at bounding box center [449, 148] width 65 height 11
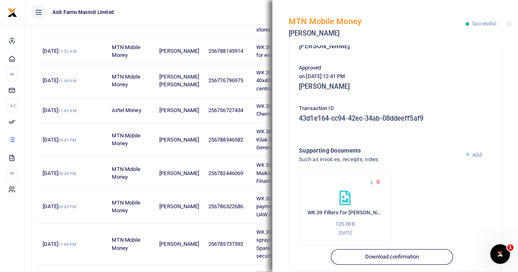
scroll to position [197, 0]
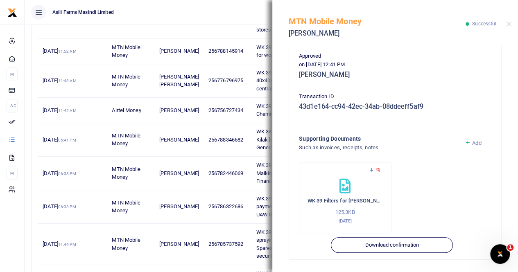
click at [371, 168] on icon at bounding box center [371, 170] width 5 height 5
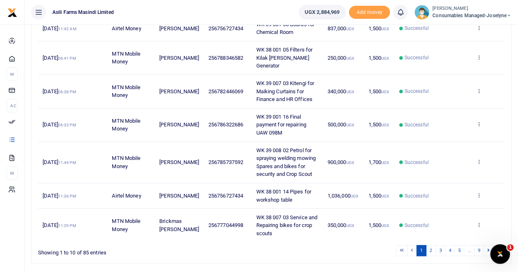
scroll to position [261, 0]
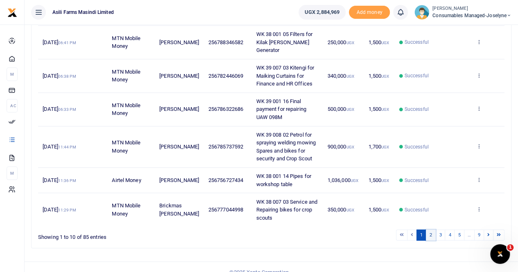
click at [432, 230] on link "2" at bounding box center [431, 235] width 10 height 11
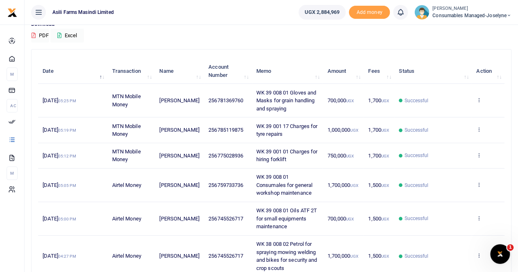
scroll to position [82, 0]
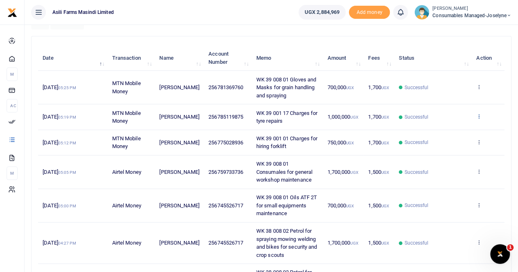
click at [479, 114] on icon at bounding box center [478, 116] width 5 height 6
click at [449, 130] on link "View details" at bounding box center [449, 129] width 65 height 11
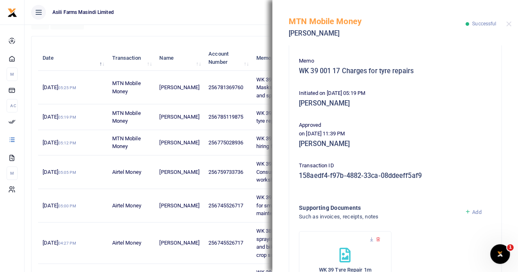
scroll to position [197, 0]
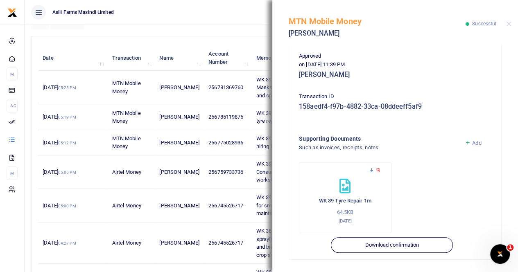
click at [369, 169] on icon at bounding box center [371, 170] width 5 height 5
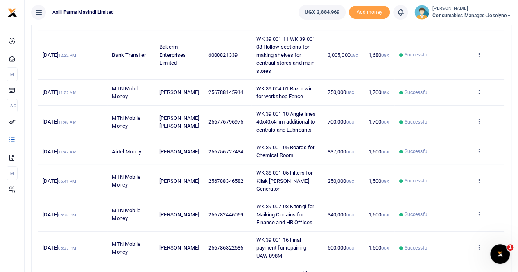
scroll to position [123, 0]
click at [479, 149] on icon at bounding box center [478, 151] width 5 height 6
click at [451, 164] on link "View details" at bounding box center [449, 163] width 65 height 11
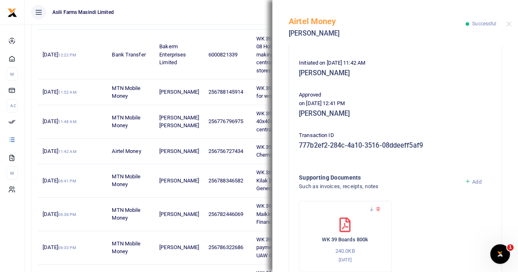
scroll to position [164, 0]
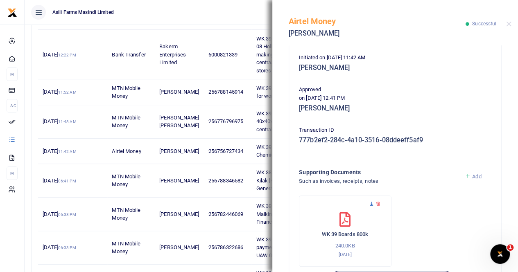
click at [372, 202] on icon at bounding box center [371, 203] width 5 height 5
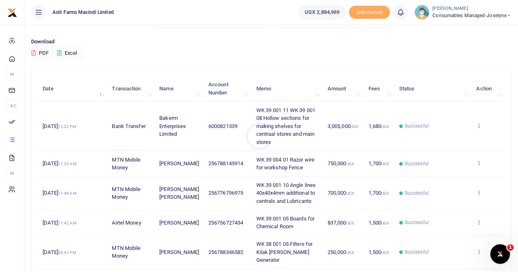
scroll to position [123, 0]
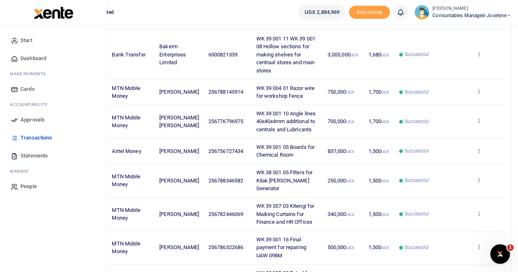
click at [43, 154] on span "Statements" at bounding box center [33, 156] width 27 height 8
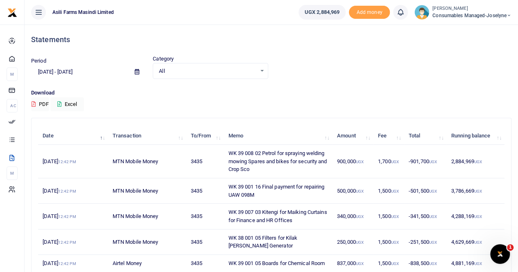
click at [136, 70] on icon at bounding box center [137, 71] width 5 height 5
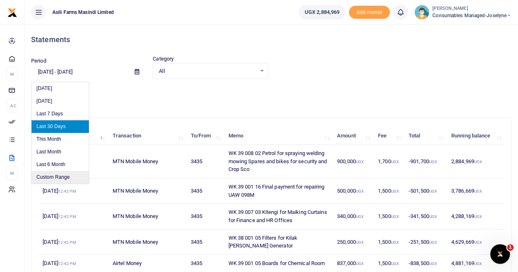
click at [57, 175] on li "Custom Range" at bounding box center [60, 177] width 57 height 13
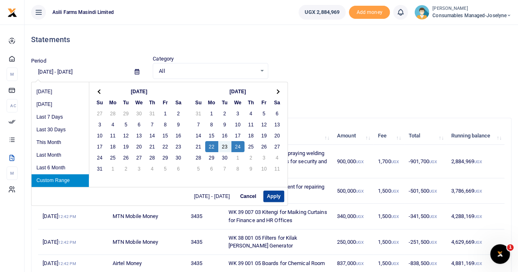
click at [271, 195] on button "Apply" at bounding box center [273, 196] width 21 height 11
type input "[DATE] - [DATE]"
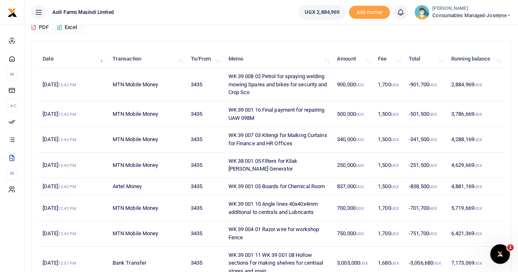
scroll to position [41, 0]
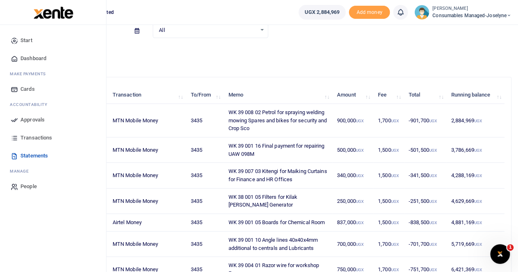
click at [30, 136] on span "Transactions" at bounding box center [36, 138] width 32 height 8
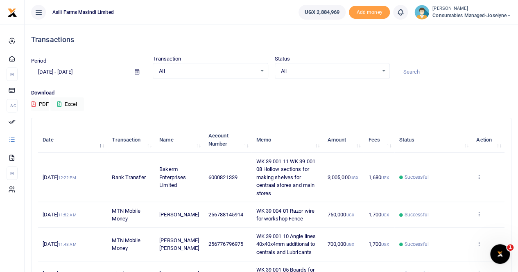
click at [138, 72] on icon at bounding box center [137, 71] width 5 height 5
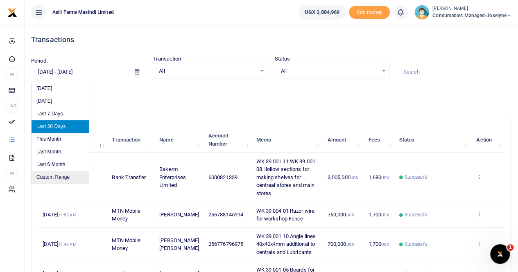
click at [56, 174] on li "Custom Range" at bounding box center [60, 177] width 57 height 13
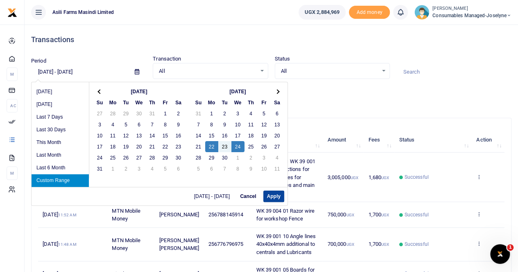
click at [275, 197] on button "Apply" at bounding box center [273, 196] width 21 height 11
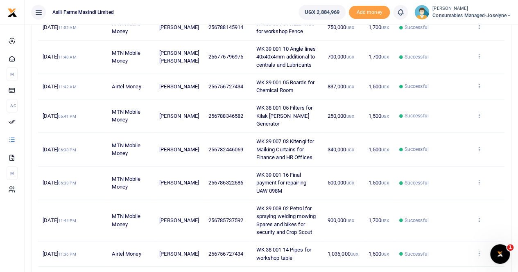
scroll to position [261, 0]
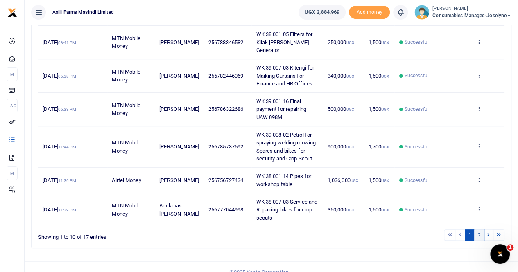
click at [480, 230] on link "2" at bounding box center [479, 235] width 10 height 11
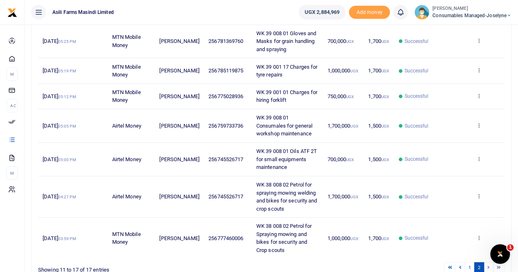
scroll to position [169, 0]
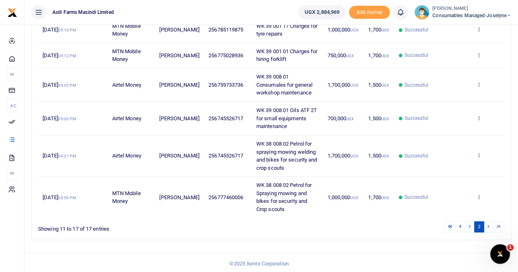
click at [480, 152] on icon at bounding box center [478, 155] width 5 height 6
click at [455, 167] on link "View details" at bounding box center [449, 168] width 65 height 11
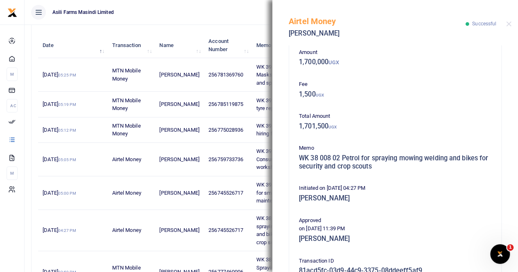
scroll to position [5, 0]
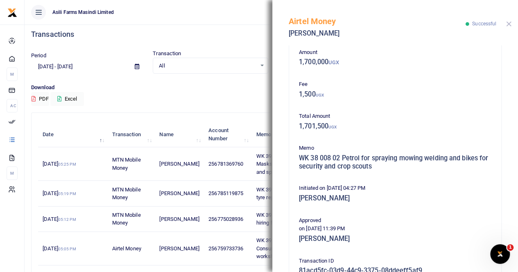
click at [508, 24] on button "Close" at bounding box center [508, 23] width 5 height 5
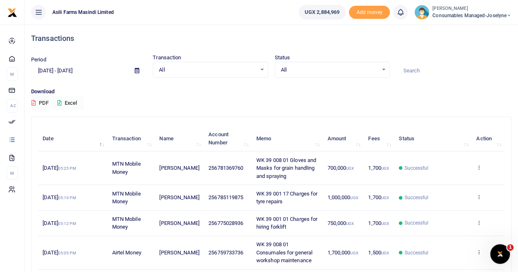
scroll to position [0, 0]
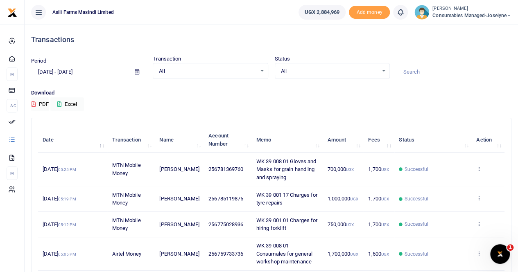
click at [137, 70] on icon at bounding box center [137, 71] width 5 height 5
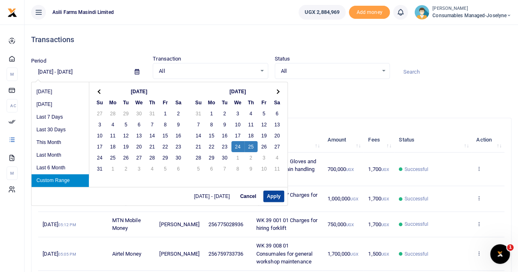
click at [272, 199] on button "Apply" at bounding box center [273, 196] width 21 height 11
type input "09/24/2025 - 09/25/2025"
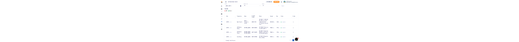
scroll to position [69, 0]
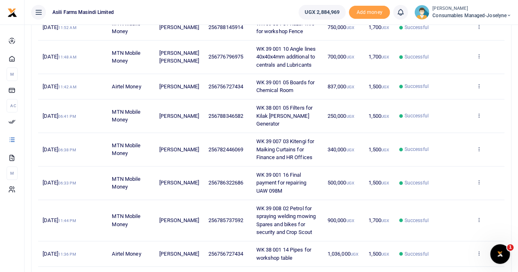
scroll to position [205, 0]
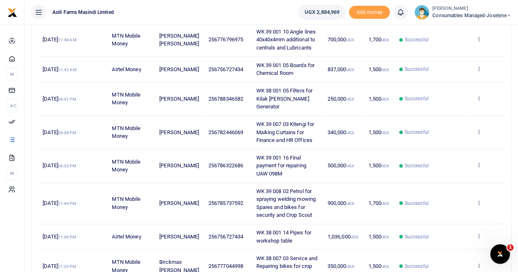
click at [483, 92] on td "View details Send again" at bounding box center [488, 99] width 33 height 34
click at [479, 95] on icon at bounding box center [478, 98] width 5 height 6
click at [447, 109] on link "View details" at bounding box center [449, 107] width 65 height 11
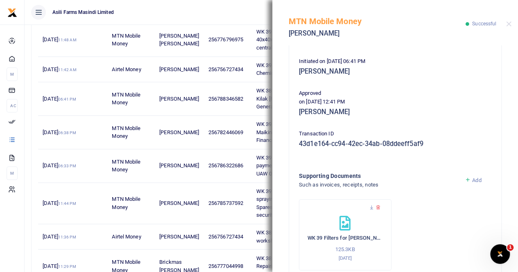
scroll to position [197, 0]
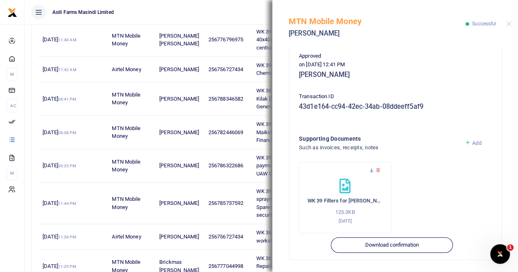
click at [370, 169] on icon at bounding box center [371, 170] width 5 height 5
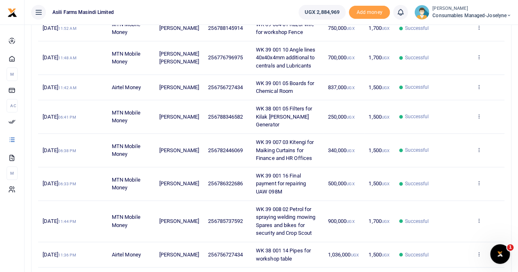
scroll to position [205, 0]
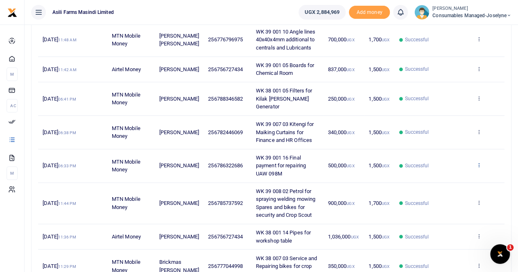
click at [476, 162] on icon at bounding box center [478, 165] width 5 height 6
click at [457, 165] on link "View details" at bounding box center [449, 170] width 65 height 11
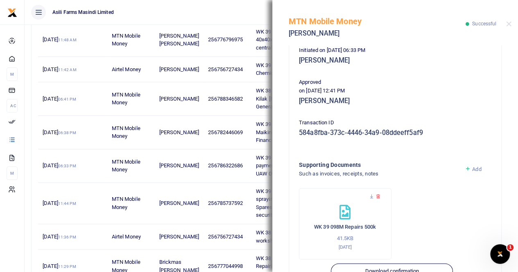
scroll to position [197, 0]
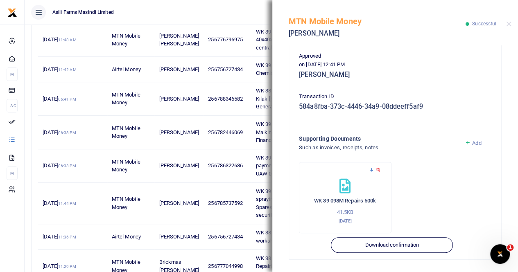
click at [369, 170] on icon at bounding box center [371, 170] width 5 height 5
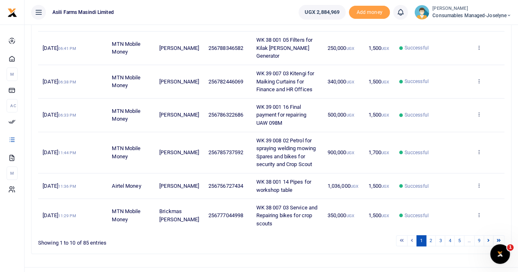
scroll to position [261, 0]
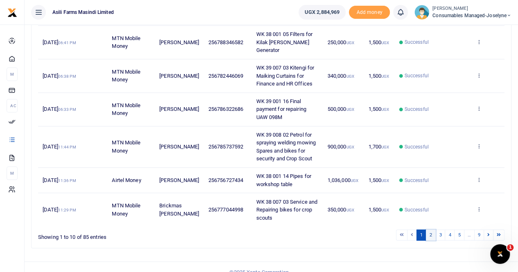
click at [433, 230] on link "2" at bounding box center [431, 235] width 10 height 11
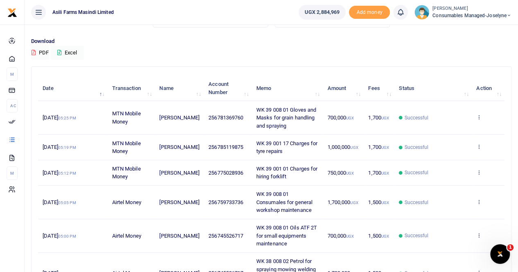
scroll to position [97, 0]
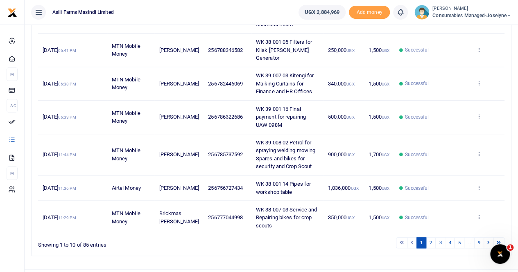
scroll to position [261, 0]
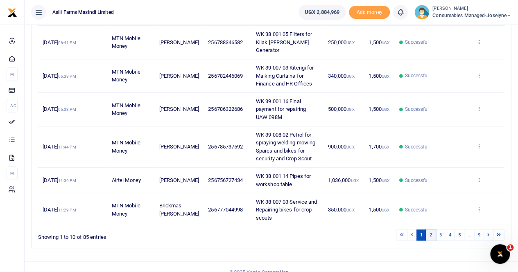
click at [433, 41] on link "2" at bounding box center [431, 235] width 10 height 11
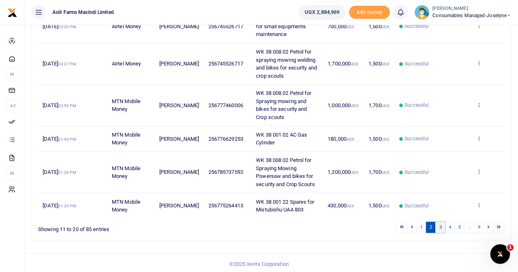
click at [441, 41] on link "3" at bounding box center [440, 227] width 10 height 11
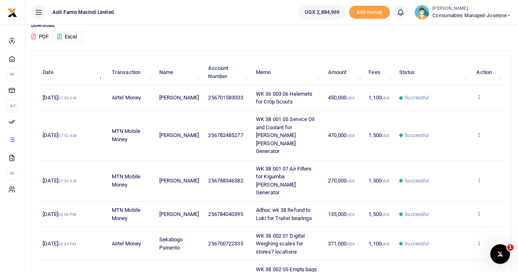
scroll to position [56, 0]
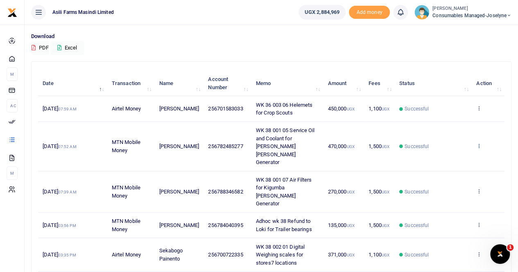
click at [479, 41] on icon at bounding box center [478, 146] width 5 height 6
click at [445, 41] on link "View details" at bounding box center [449, 151] width 65 height 11
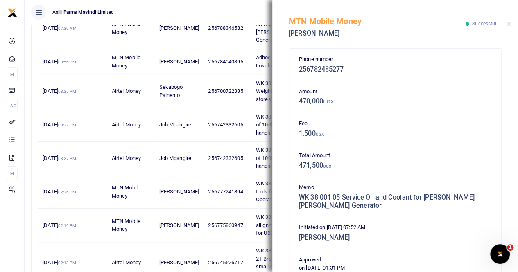
scroll to position [0, 0]
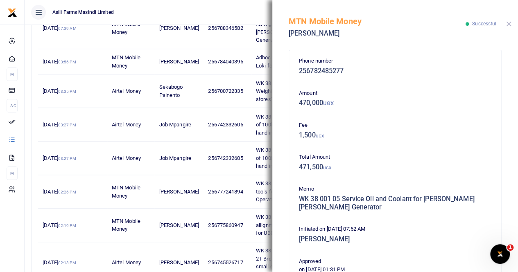
click at [509, 23] on button "Close" at bounding box center [508, 23] width 5 height 5
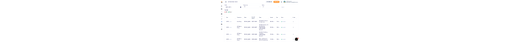
scroll to position [41, 0]
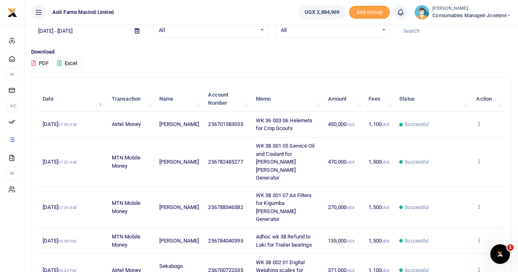
drag, startPoint x: 275, startPoint y: 58, endPoint x: 284, endPoint y: 50, distance: 12.2
click at [276, 41] on div "Download PDF Excel" at bounding box center [271, 59] width 480 height 23
